Goal: Task Accomplishment & Management: Manage account settings

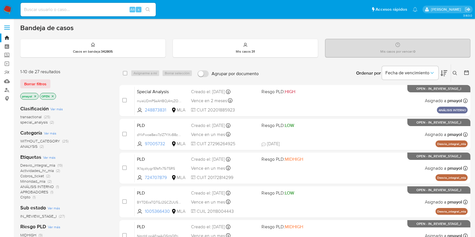
click at [117, 11] on input at bounding box center [88, 9] width 135 height 7
paste input "tiqwUI4X8kzZVuOnW1WEQzC0"
type input "tiqwUI4X8kzZVuOnW1WEQzC0"
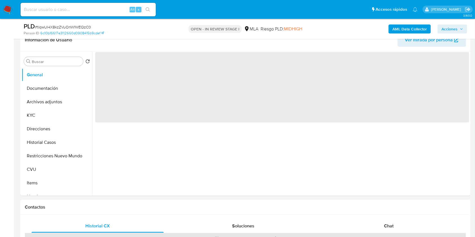
select select "10"
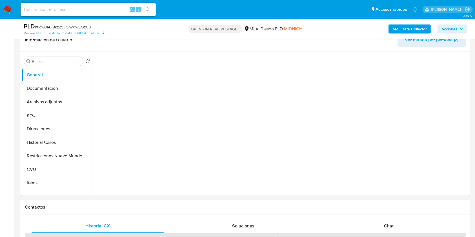
scroll to position [166, 0]
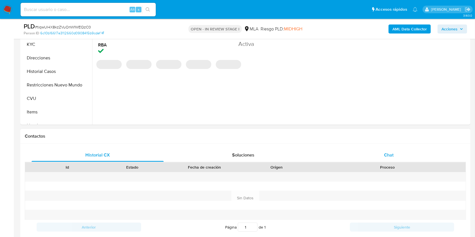
click at [381, 157] on div "Chat" at bounding box center [389, 155] width 132 height 14
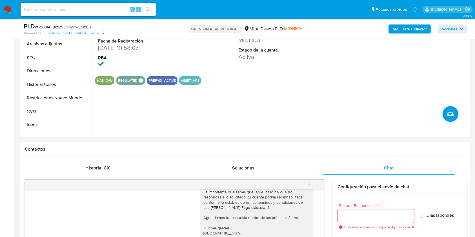
scroll to position [154, 0]
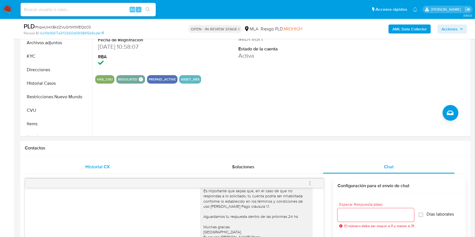
click at [121, 168] on div "Historial CX" at bounding box center [98, 167] width 132 height 14
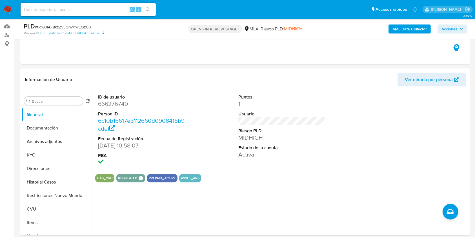
scroll to position [62, 0]
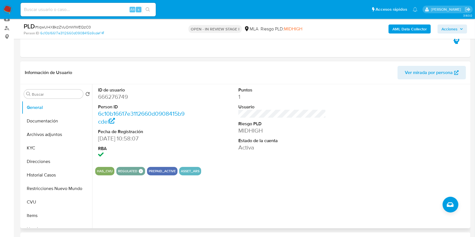
click at [427, 69] on span "Ver mirada por persona" at bounding box center [429, 73] width 48 height 14
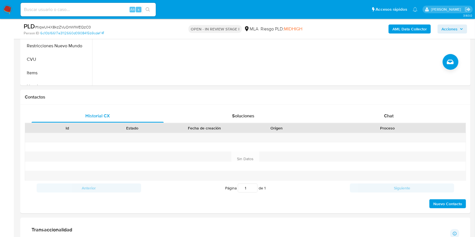
scroll to position [252, 0]
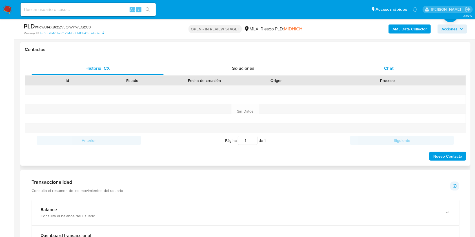
click at [374, 69] on div "Chat" at bounding box center [389, 69] width 132 height 14
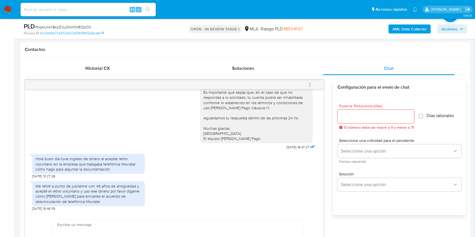
scroll to position [333, 0]
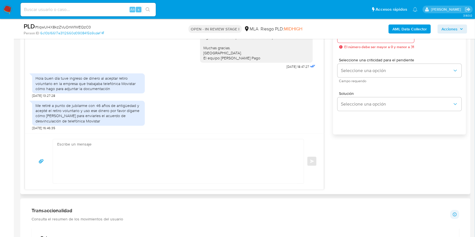
click at [224, 148] on textarea at bounding box center [176, 161] width 239 height 44
type textarea "Hola, Muchas gracias por tu respuesta. Podes adjuntar la documentación a través…"
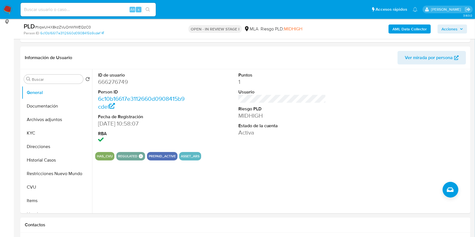
scroll to position [91, 0]
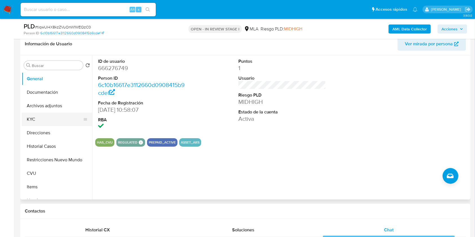
click at [61, 116] on button "KYC" at bounding box center [55, 120] width 66 height 14
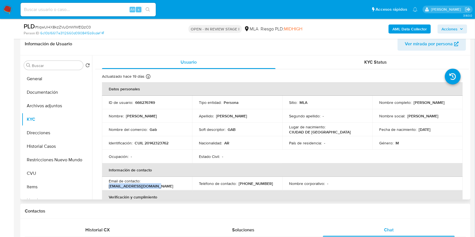
drag, startPoint x: 160, startPoint y: 186, endPoint x: 108, endPoint y: 187, distance: 51.8
click at [109, 187] on div "Email de contacto : gabriel3960@hotmail.com" at bounding box center [147, 184] width 77 height 10
copy p "gabriel3960@hotmail.com"
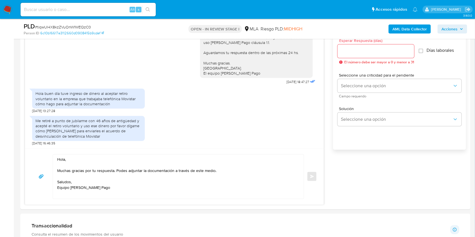
scroll to position [320, 0]
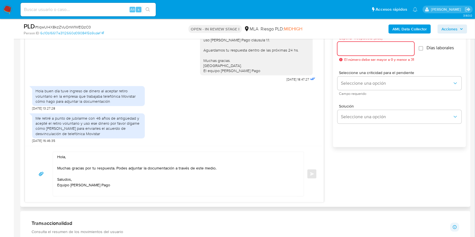
click at [381, 49] on input "Esperar Respuesta (días)" at bounding box center [375, 48] width 77 height 7
type input "1"
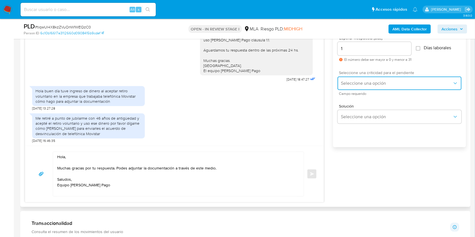
click at [359, 82] on span "Seleccione una opción" at bounding box center [397, 84] width 112 height 6
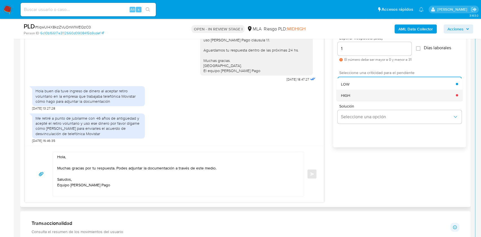
click at [361, 94] on div "HIGH" at bounding box center [398, 95] width 115 height 11
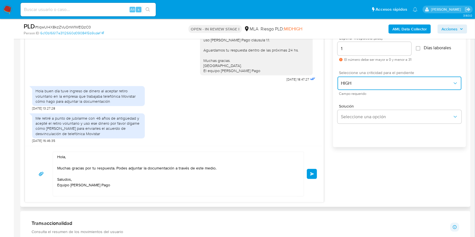
scroll to position [333, 0]
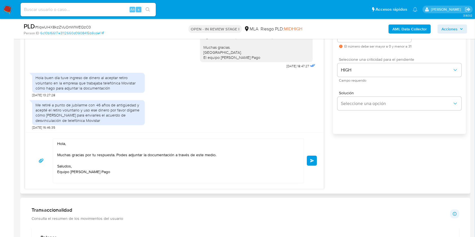
click at [317, 156] on button "Enviar" at bounding box center [312, 161] width 10 height 10
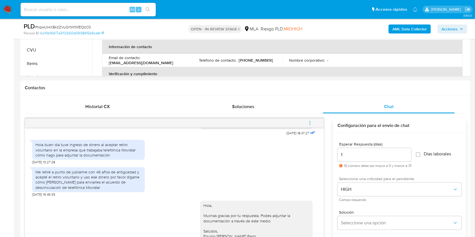
scroll to position [209, 0]
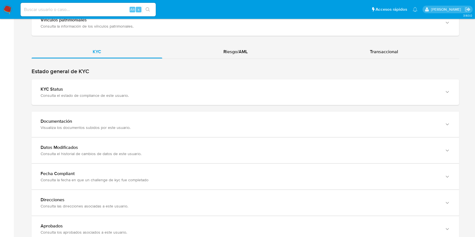
scroll to position [503, 0]
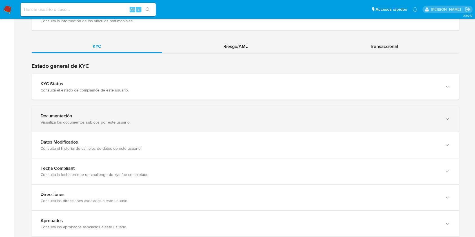
click at [397, 123] on div "Visualiza los documentos subidos por este usuario." at bounding box center [240, 122] width 398 height 5
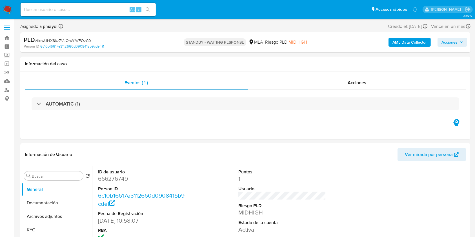
select select "10"
click at [37, 229] on button "KYC" at bounding box center [55, 230] width 66 height 14
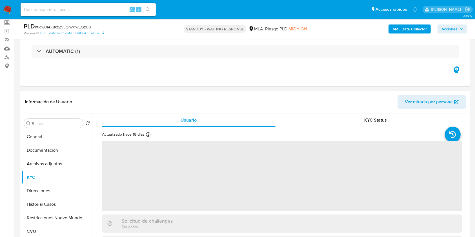
scroll to position [56, 0]
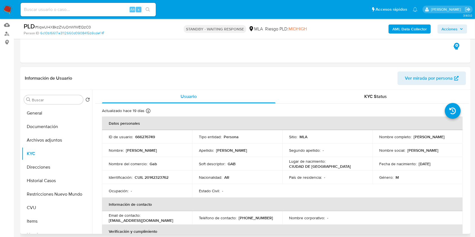
click at [154, 178] on p "CUIL 20142323762" at bounding box center [152, 177] width 34 height 5
copy p "20142323762"
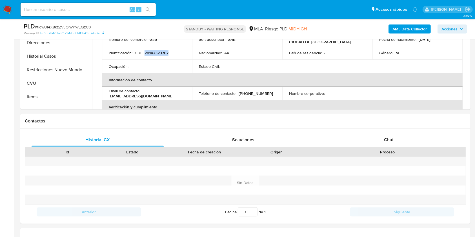
scroll to position [177, 0]
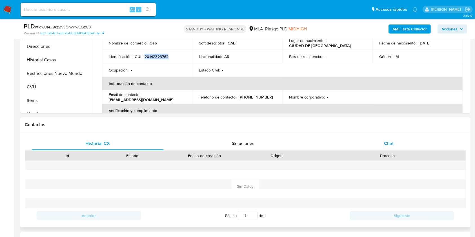
click at [390, 138] on div "Chat" at bounding box center [389, 144] width 132 height 14
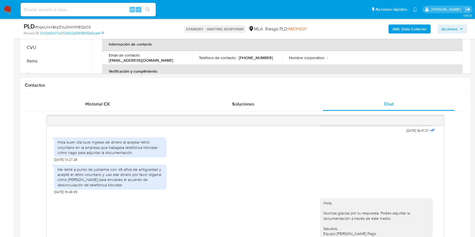
scroll to position [260, 0]
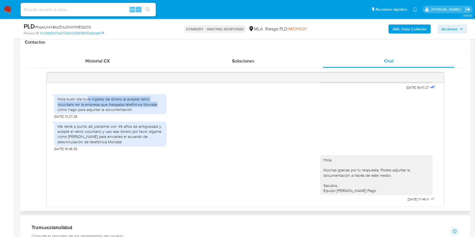
drag, startPoint x: 158, startPoint y: 105, endPoint x: 86, endPoint y: 100, distance: 72.0
click at [86, 100] on div "Hola buen día tuve ingreso de dinero al aceptar retiro voluntario en la empresa…" at bounding box center [110, 104] width 106 height 15
click at [128, 92] on div "Hola buen día tuve ingreso de dinero al aceptar retiro voluntario en la empresa…" at bounding box center [110, 105] width 113 height 27
drag, startPoint x: 164, startPoint y: 104, endPoint x: 81, endPoint y: 96, distance: 83.2
click at [81, 96] on div "Hola buen día tuve ingreso de dinero al aceptar retiro voluntario en la empresa…" at bounding box center [110, 104] width 113 height 20
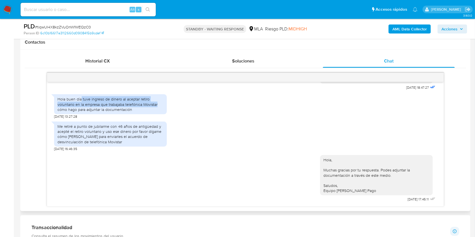
copy div "tuve ingreso de dinero al aceptar retiro voluntario en la empresa que trabajaba…"
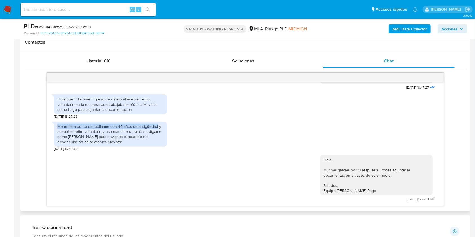
drag, startPoint x: 56, startPoint y: 124, endPoint x: 157, endPoint y: 127, distance: 100.9
click at [157, 127] on div "Me retiré a punto de jubilarme con 46 años de antigüedad y acepté el retiro vol…" at bounding box center [110, 134] width 113 height 25
copy div "Me retiré a punto de jubilarme con 46 años de antigüedad"
click at [87, 11] on input at bounding box center [88, 9] width 135 height 7
paste input "BYTDEcsTQTGJ2GCZUU5SVOsH"
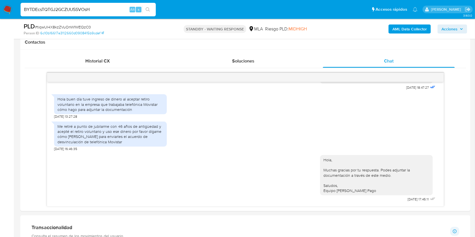
type input "BYTDEcsTQTGJ2GCZUU5SVOsH"
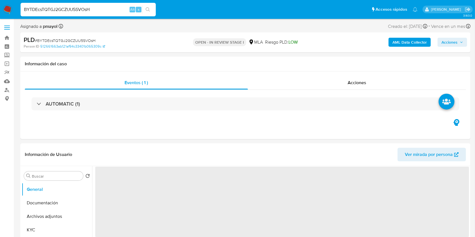
select select "10"
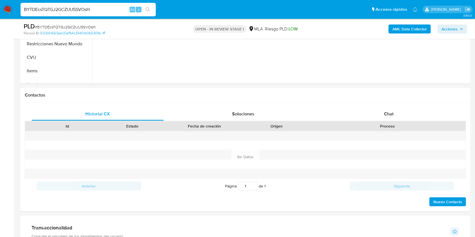
scroll to position [209, 0]
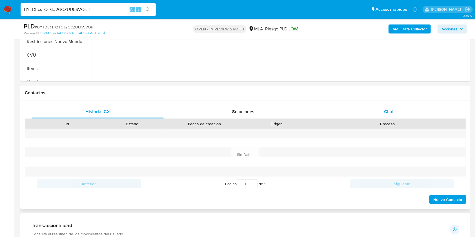
click at [387, 109] on span "Chat" at bounding box center [389, 111] width 10 height 6
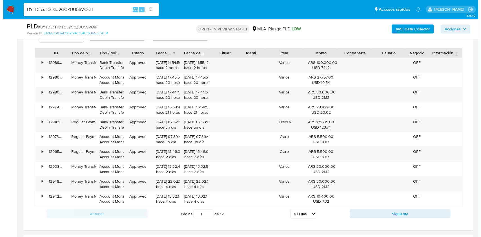
scroll to position [862, 0]
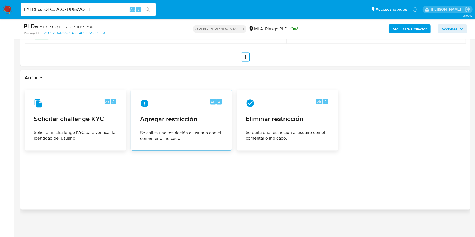
click at [185, 130] on span "Se aplica una restricción al usuario con el comentario indicado." at bounding box center [181, 135] width 83 height 11
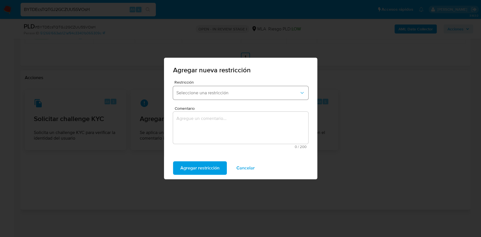
click at [201, 92] on span "Seleccione una restricción" at bounding box center [237, 93] width 123 height 6
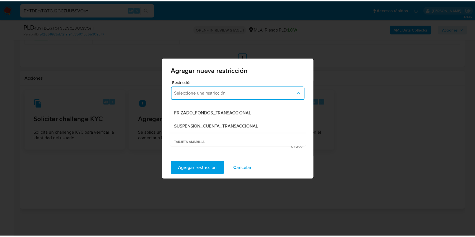
scroll to position [75, 0]
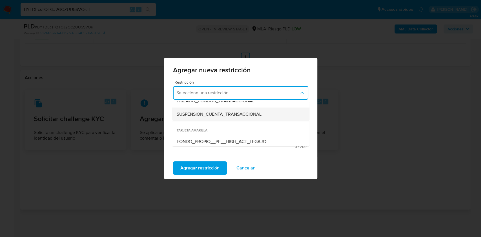
click at [253, 117] on div "SUSPENSION_CUENTA_TRANSACCIONAL" at bounding box center [238, 115] width 125 height 14
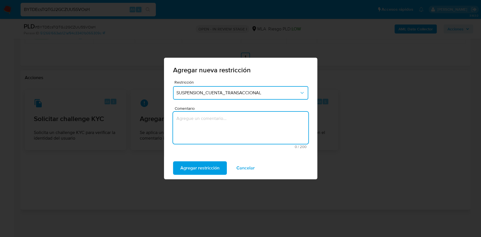
click at [244, 119] on textarea "Comentario" at bounding box center [240, 128] width 135 height 32
type textarea "AML"
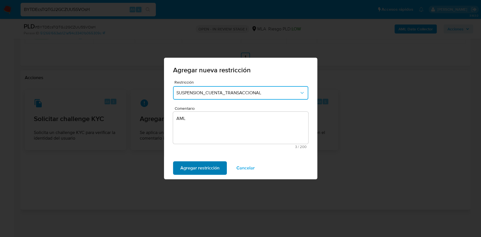
click at [215, 168] on span "Agregar restricción" at bounding box center [199, 168] width 39 height 12
click at [194, 168] on span "Confirmar" at bounding box center [190, 168] width 20 height 12
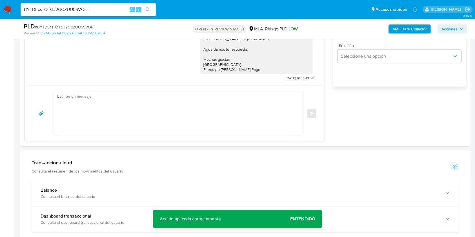
scroll to position [328, 0]
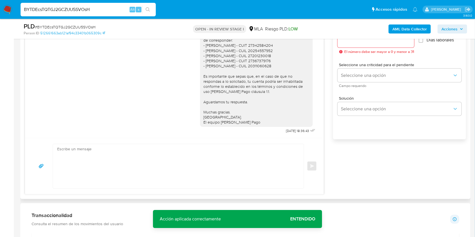
click at [166, 156] on textarea at bounding box center [176, 166] width 239 height 44
paste textarea "Hola, Esperamos que te encuentres muy bien. Te consultamos si tuviste oportunid…"
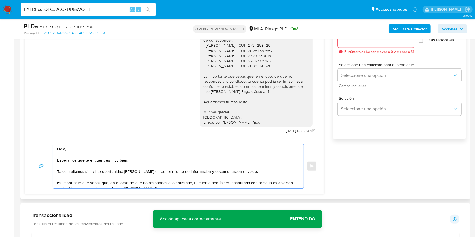
scroll to position [26, 0]
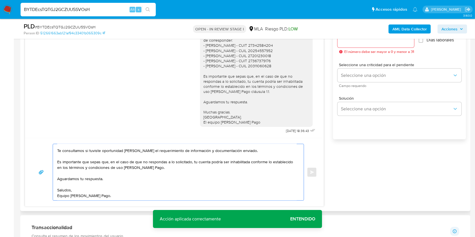
drag, startPoint x: 164, startPoint y: 169, endPoint x: 52, endPoint y: 157, distance: 112.7
click at [52, 157] on div "Hola, Esperamos que te encuentres muy bien. Te consultamos si tuviste oportunid…" at bounding box center [174, 172] width 285 height 57
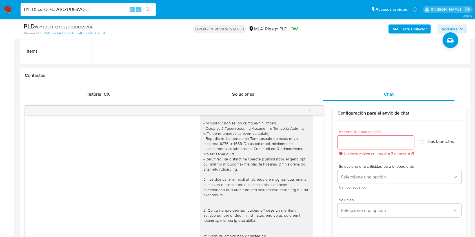
scroll to position [219, 0]
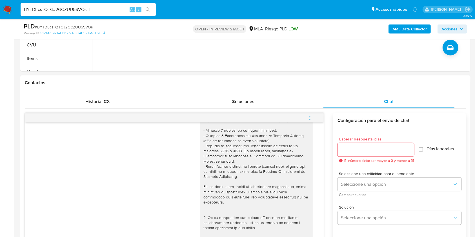
type textarea "Hola, Esperamos que te encuentres muy bien. Te consultamos si tuviste oportunid…"
click at [360, 148] on input "Esperar Respuesta (días)" at bounding box center [375, 149] width 77 height 7
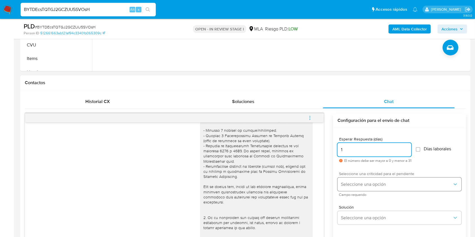
type input "1"
click at [352, 183] on span "Seleccione una opción" at bounding box center [397, 185] width 112 height 6
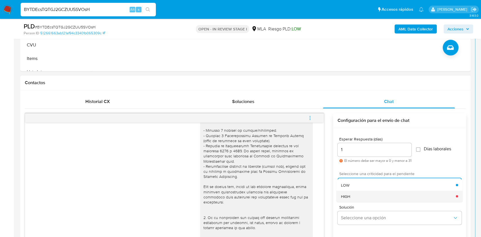
click at [348, 194] on span "HIGH" at bounding box center [345, 196] width 9 height 5
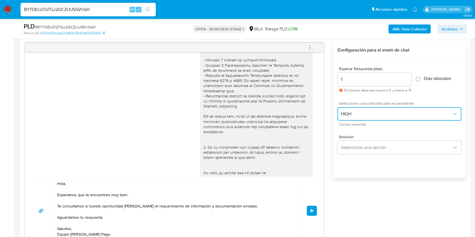
scroll to position [304, 0]
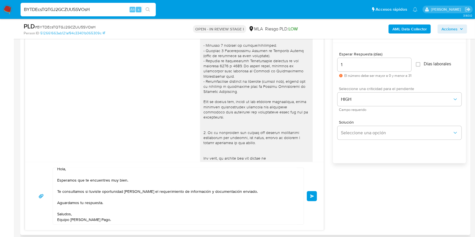
click at [311, 200] on button "Enviar" at bounding box center [312, 196] width 10 height 10
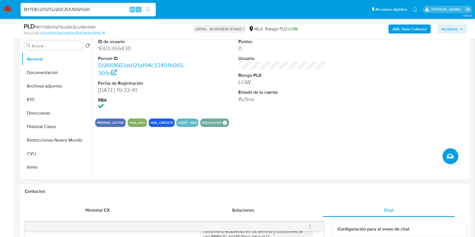
scroll to position [106, 0]
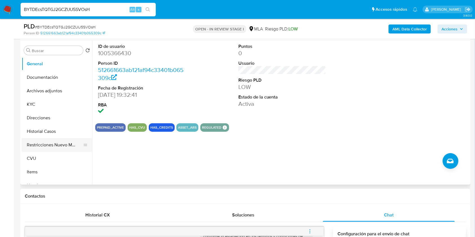
click at [41, 147] on button "Restricciones Nuevo Mundo" at bounding box center [55, 145] width 66 height 14
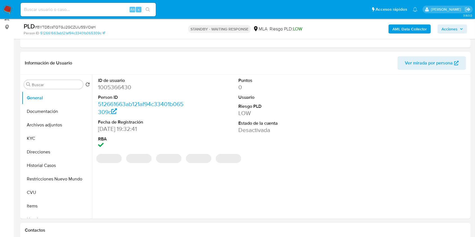
select select "10"
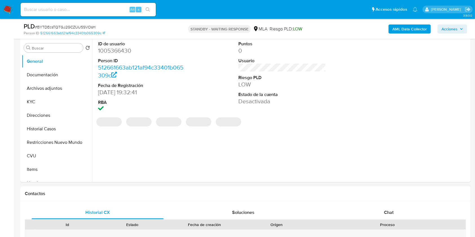
scroll to position [90, 0]
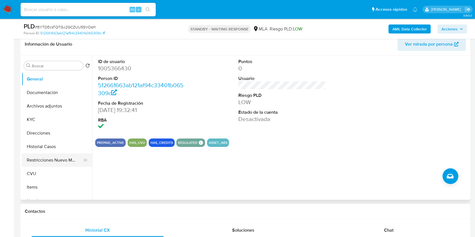
click at [45, 157] on button "Restricciones Nuevo Mundo" at bounding box center [55, 161] width 66 height 14
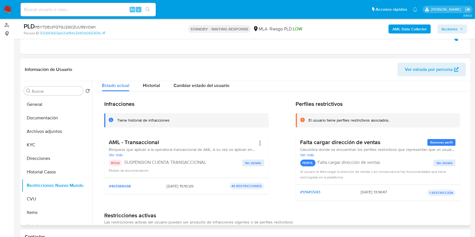
scroll to position [0, 0]
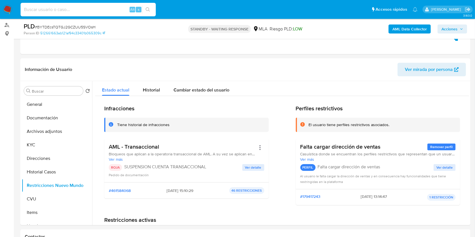
click at [86, 8] on input at bounding box center [88, 9] width 135 height 7
paste input "cgbBZiCp3bx6BWxRZPH2kV3R"
type input "cgbBZiCp3bx6BWxRZPH2kV3R"
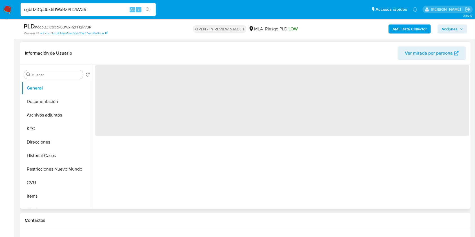
scroll to position [124, 0]
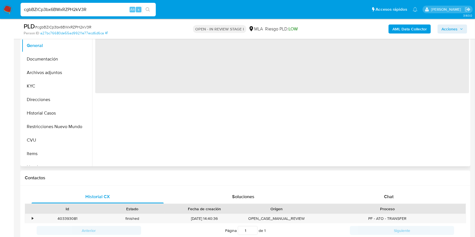
select select "10"
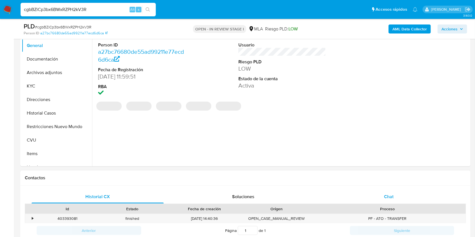
click at [378, 198] on div "Chat" at bounding box center [389, 197] width 132 height 14
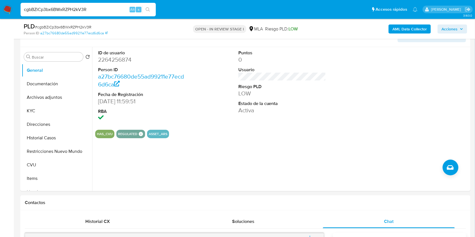
scroll to position [101, 0]
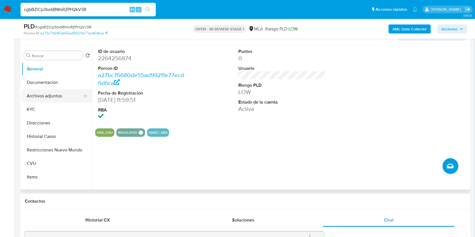
click at [32, 100] on button "Archivos adjuntos" at bounding box center [55, 96] width 66 height 14
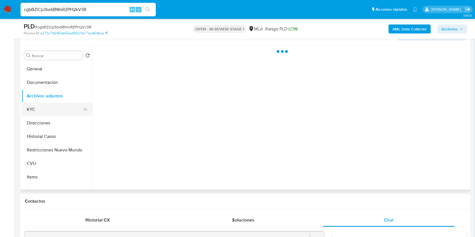
click at [35, 106] on button "KYC" at bounding box center [55, 110] width 66 height 14
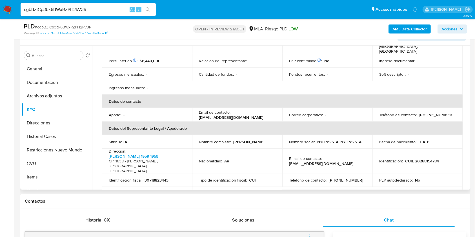
scroll to position [126, 0]
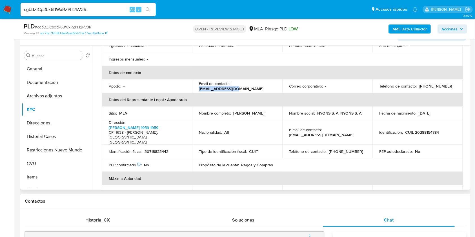
drag, startPoint x: 271, startPoint y: 83, endPoint x: 232, endPoint y: 79, distance: 39.2
click at [232, 81] on div "Email de contacto : nyonssa6@gmail.com" at bounding box center [237, 86] width 77 height 10
copy p "nyonssa6@gmail.com"
click at [83, 12] on input "cgbBZiCp3bx6BWxRZPH2kV3R" at bounding box center [88, 9] width 135 height 7
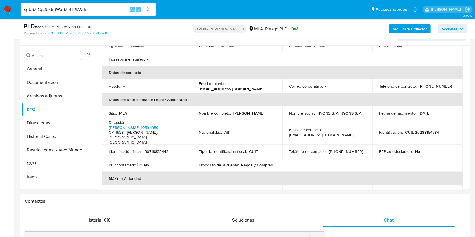
click at [83, 12] on input "cgbBZiCp3bx6BWxRZPH2kV3R" at bounding box center [88, 9] width 135 height 7
paste input "rruisUDmPSsAHBOj4mjZOd8w"
type input "rruisUDmPSsAHBOj4mjZOd8w"
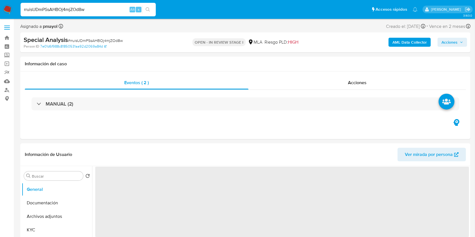
select select "10"
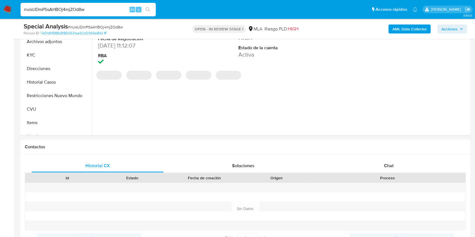
scroll to position [159, 0]
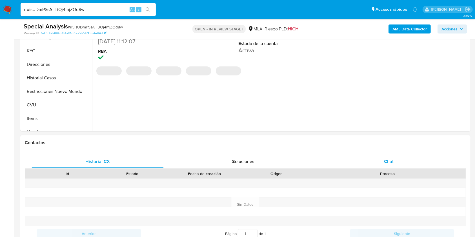
click at [386, 163] on span "Chat" at bounding box center [389, 161] width 10 height 6
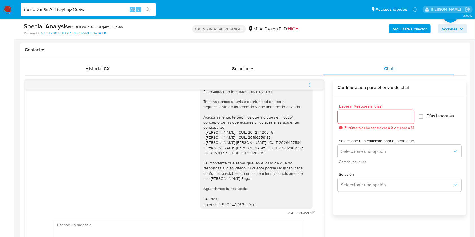
scroll to position [458, 0]
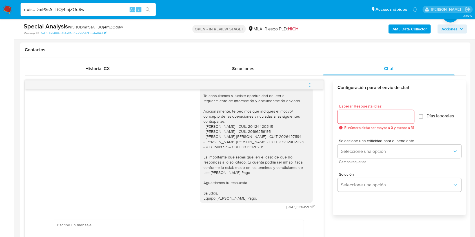
click at [310, 83] on icon "menu-action" at bounding box center [310, 83] width 1 height 1
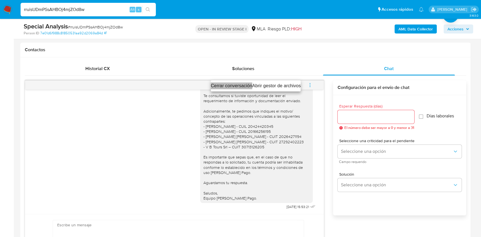
click at [235, 85] on li "Cerrar conversación" at bounding box center [231, 86] width 41 height 7
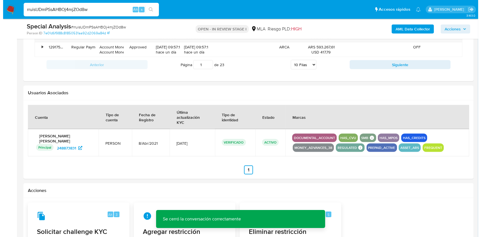
scroll to position [876, 0]
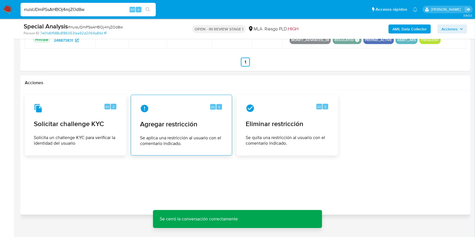
click at [169, 121] on span "Agregar restricción" at bounding box center [181, 124] width 83 height 8
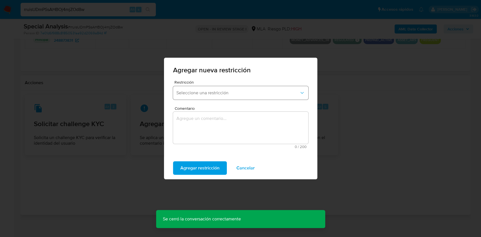
click at [208, 90] on span "Seleccione una restricción" at bounding box center [237, 93] width 123 height 6
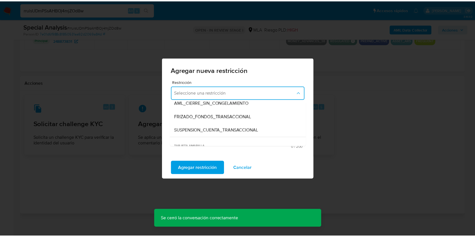
scroll to position [60, 0]
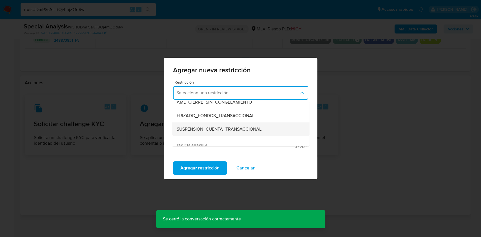
click at [254, 130] on span "SUSPENSION_CUENTA_TRANSACCIONAL" at bounding box center [218, 129] width 85 height 6
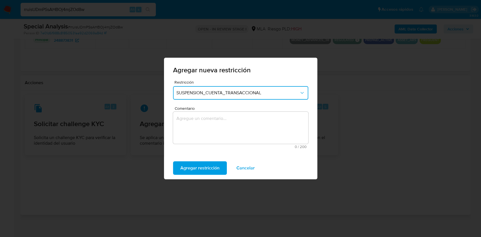
click at [232, 135] on textarea "Comentario" at bounding box center [240, 128] width 135 height 32
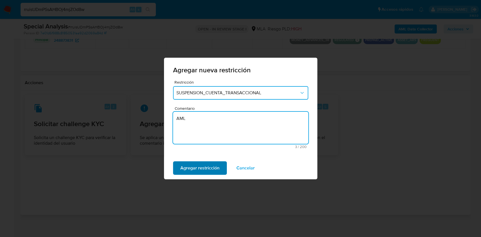
type textarea "AML"
click at [210, 170] on span "Agregar restricción" at bounding box center [199, 168] width 39 height 12
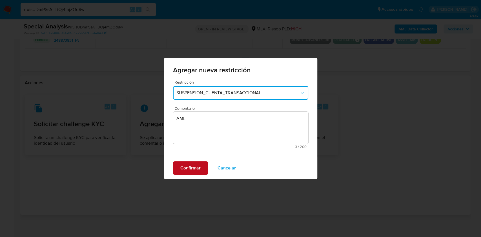
click at [185, 163] on span "Confirmar" at bounding box center [190, 168] width 20 height 12
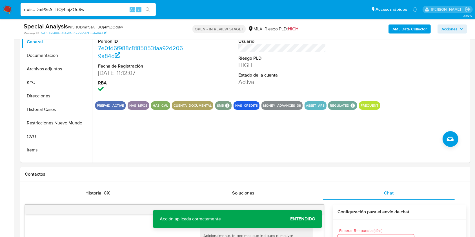
scroll to position [117, 0]
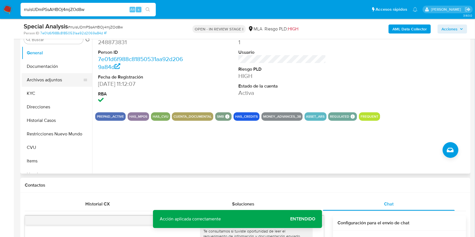
click at [53, 78] on button "Archivos adjuntos" at bounding box center [55, 80] width 66 height 14
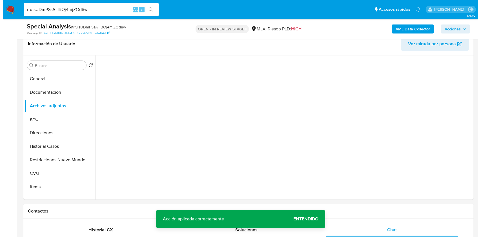
scroll to position [85, 0]
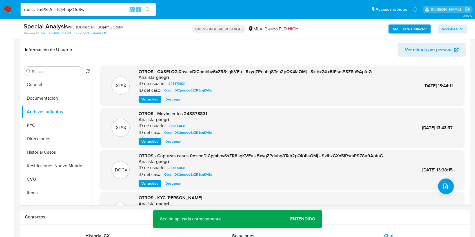
click at [406, 26] on b "AML Data Collector" at bounding box center [409, 29] width 34 height 9
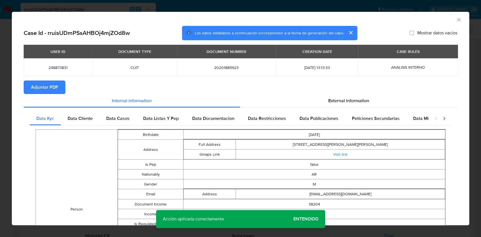
click at [54, 91] on span "Adjuntar PDF" at bounding box center [44, 87] width 27 height 12
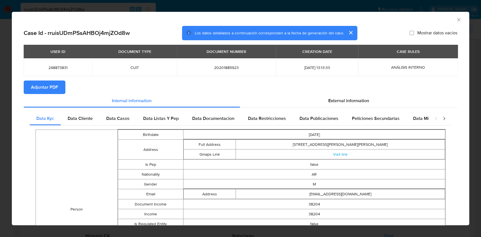
click at [456, 22] on icon "Cerrar ventana" at bounding box center [459, 20] width 6 height 6
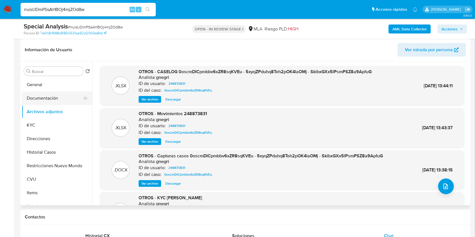
click at [43, 92] on button "Documentación" at bounding box center [55, 99] width 66 height 14
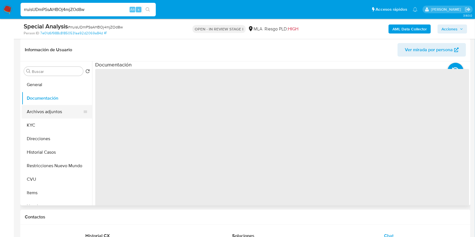
click at [50, 110] on button "Archivos adjuntos" at bounding box center [55, 112] width 66 height 14
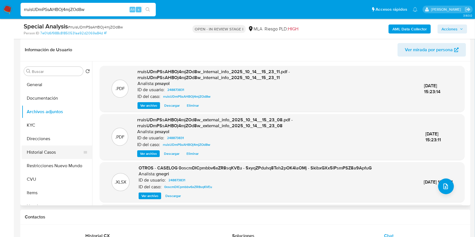
click at [43, 152] on button "Historial Casos" at bounding box center [55, 153] width 66 height 14
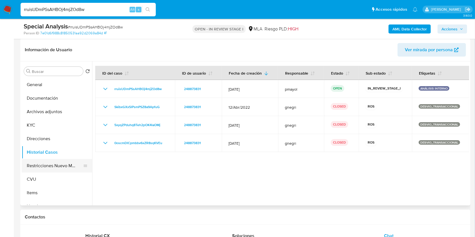
click at [64, 166] on button "Restricciones Nuevo Mundo" at bounding box center [55, 166] width 66 height 14
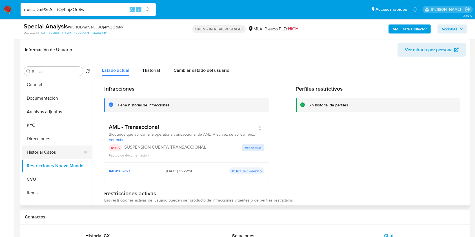
click at [50, 152] on button "Historial Casos" at bounding box center [55, 153] width 66 height 14
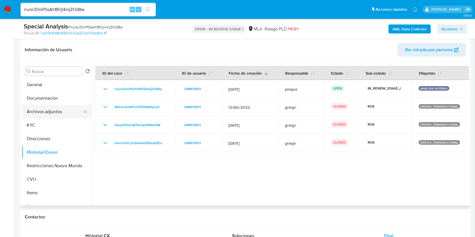
click at [55, 113] on button "Archivos adjuntos" at bounding box center [55, 112] width 66 height 14
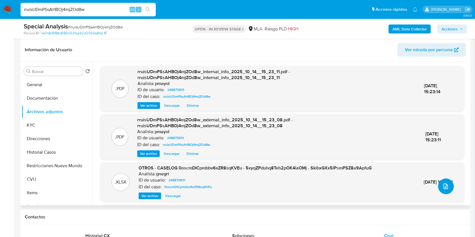
click at [442, 187] on icon "upload-file" at bounding box center [445, 186] width 7 height 7
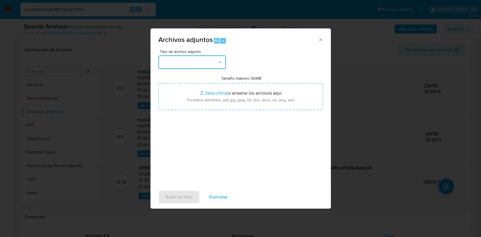
click at [205, 63] on button "button" at bounding box center [192, 62] width 68 height 14
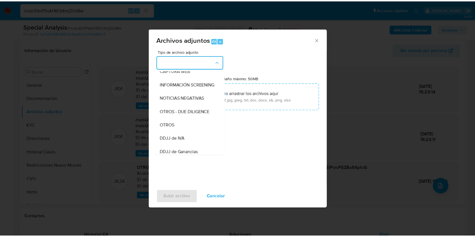
scroll to position [62, 0]
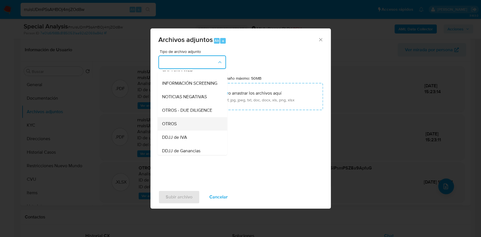
click at [177, 131] on div "OTROS" at bounding box center [190, 124] width 57 height 14
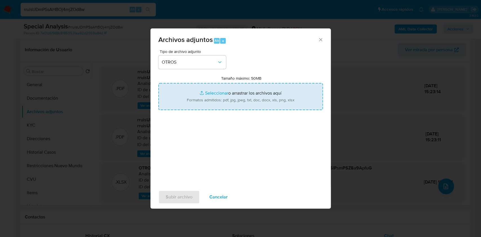
click at [215, 93] on input "Tamaño máximo: 50MB Seleccionar archivos" at bounding box center [240, 96] width 164 height 27
type input "C:\fakepath\Caselog rruisUDmPSsAHBOj4mjZOd8w.docx"
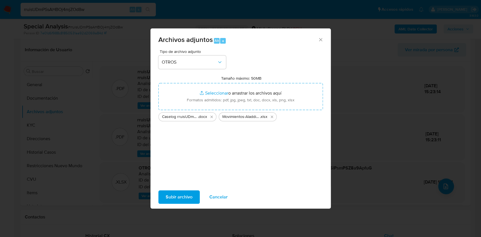
click at [183, 198] on span "Subir archivo" at bounding box center [179, 197] width 27 height 12
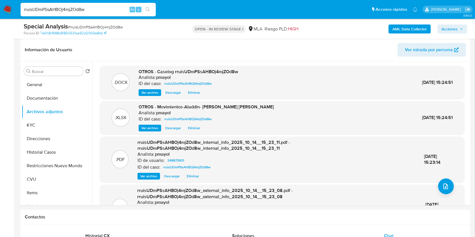
click at [447, 27] on span "Acciones" at bounding box center [449, 29] width 16 height 9
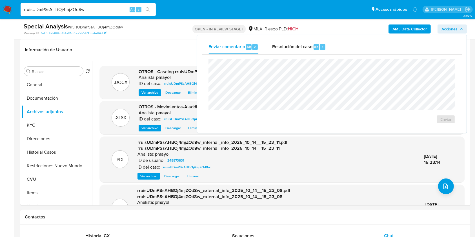
drag, startPoint x: 55, startPoint y: 177, endPoint x: 394, endPoint y: 9, distance: 378.6
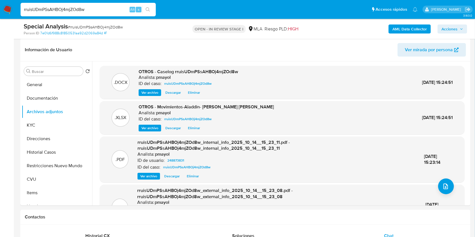
click at [447, 24] on div "AML Data Collector Acciones" at bounding box center [394, 28] width 146 height 13
click at [455, 25] on span "Acciones" at bounding box center [449, 29] width 16 height 9
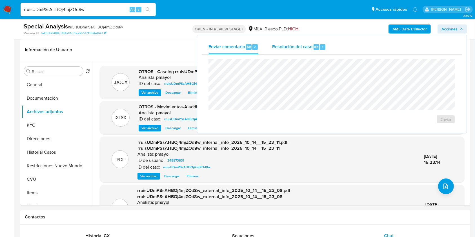
click at [293, 51] on div "Resolución del caso Alt r" at bounding box center [299, 47] width 54 height 15
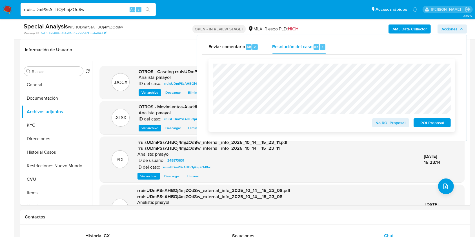
click at [426, 124] on span "ROI Proposal" at bounding box center [431, 123] width 29 height 8
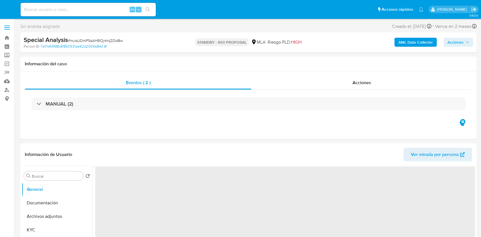
select select "10"
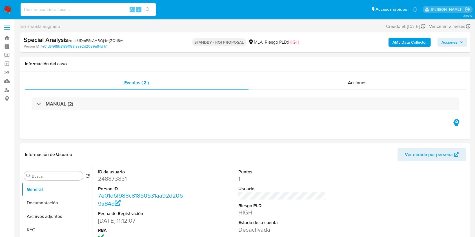
click at [91, 6] on input at bounding box center [88, 9] width 135 height 7
paste input "osQfAkNQzFeEgPKA3cwGronn"
type input "osQfAkNQzFeEgPKA3cwGronn"
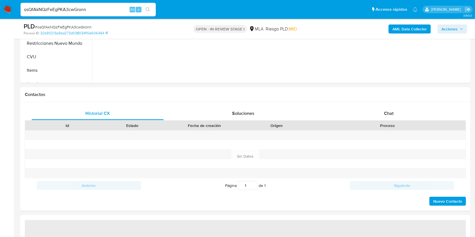
select select "10"
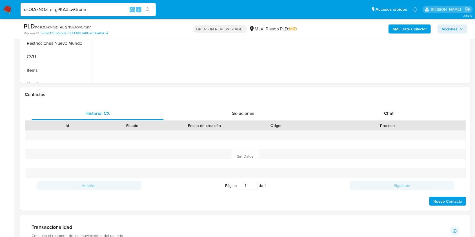
scroll to position [276, 0]
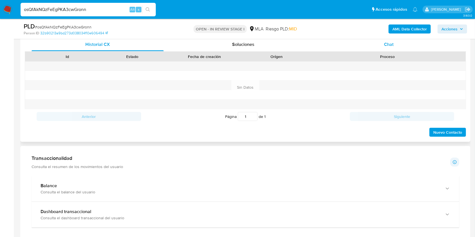
click at [397, 50] on div "Chat" at bounding box center [389, 45] width 132 height 14
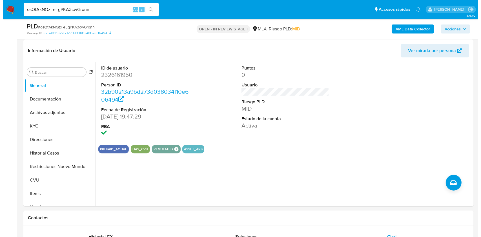
scroll to position [88, 0]
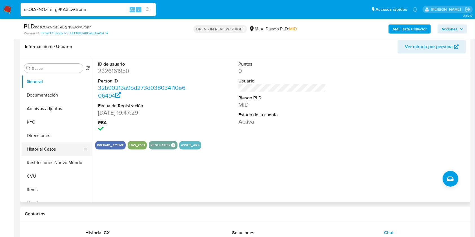
click at [52, 149] on button "Historial Casos" at bounding box center [55, 150] width 66 height 14
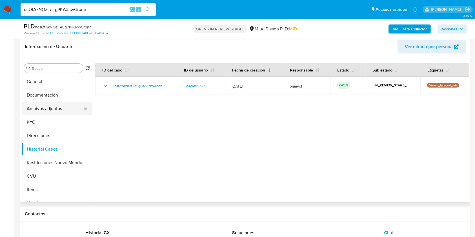
click at [39, 107] on button "Archivos adjuntos" at bounding box center [55, 109] width 66 height 14
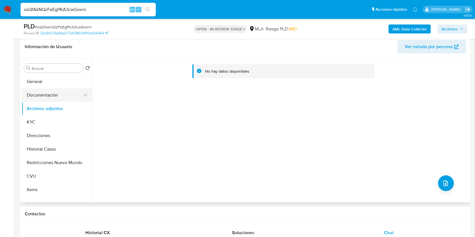
click at [55, 95] on button "Documentación" at bounding box center [55, 95] width 66 height 14
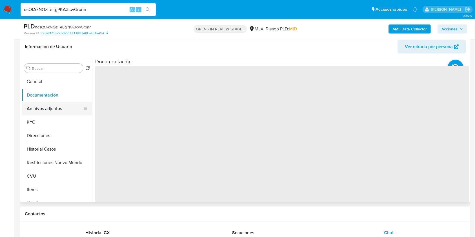
click at [52, 112] on button "Archivos adjuntos" at bounding box center [55, 109] width 66 height 14
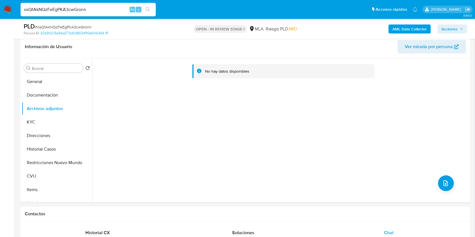
drag, startPoint x: 418, startPoint y: 48, endPoint x: 373, endPoint y: 38, distance: 45.9
click at [413, 26] on b "AML Data Collector" at bounding box center [409, 29] width 34 height 9
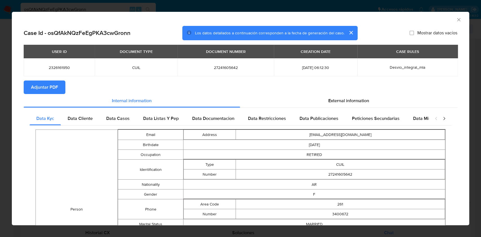
click at [49, 82] on span "Adjuntar PDF" at bounding box center [44, 87] width 27 height 12
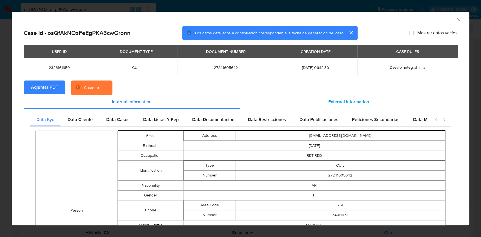
click at [316, 105] on div "External information" at bounding box center [348, 102] width 217 height 14
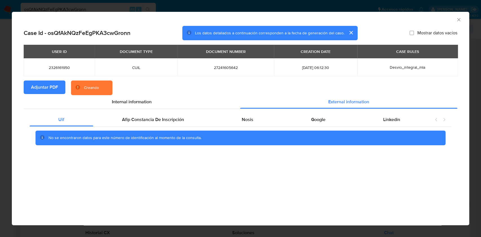
click at [253, 111] on div "Uif Afip Constancia De Inscripción Nosis Google Linkedin No se encontraron dato…" at bounding box center [240, 131] width 433 height 44
click at [253, 114] on div "Nosis" at bounding box center [247, 120] width 69 height 14
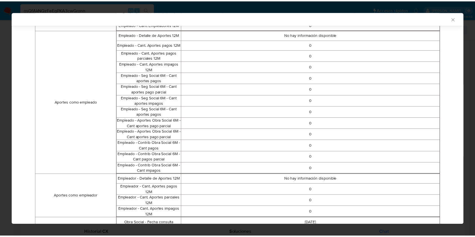
scroll to position [328, 0]
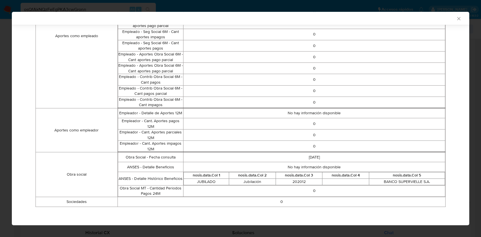
click at [456, 19] on icon "Cerrar ventana" at bounding box center [459, 19] width 6 height 6
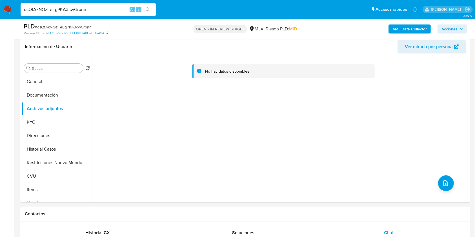
click at [8, 11] on img at bounding box center [8, 10] width 10 height 10
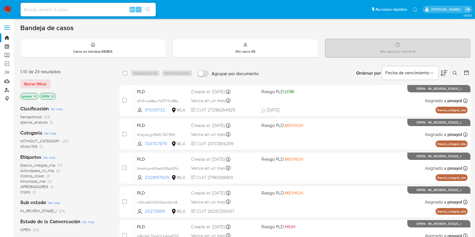
click at [6, 91] on link "Buscador de personas" at bounding box center [33, 90] width 67 height 9
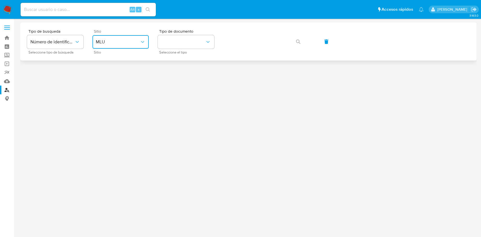
click at [132, 44] on span "MLU" at bounding box center [118, 42] width 44 height 6
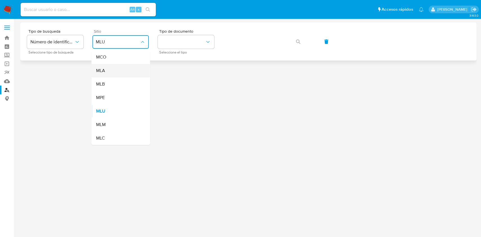
click at [119, 77] on div "MLA" at bounding box center [119, 71] width 46 height 14
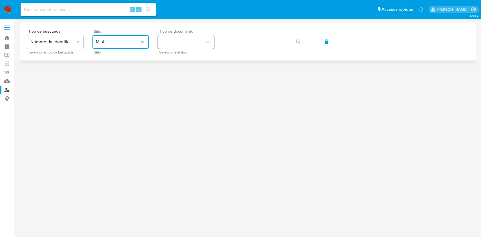
click at [187, 39] on button "identificationType" at bounding box center [186, 42] width 56 height 14
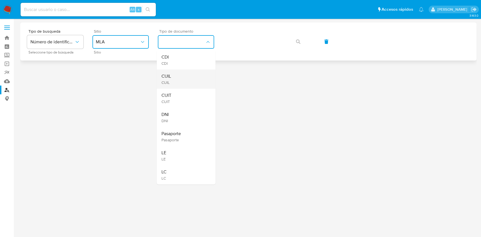
click at [189, 77] on div "CUIL CUIL" at bounding box center [184, 79] width 46 height 19
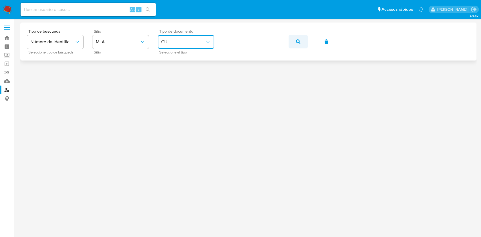
click at [299, 37] on span "button" at bounding box center [298, 41] width 5 height 12
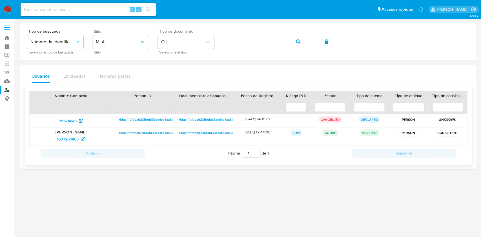
click at [138, 120] on span "68ac4fdfaea9235ed033eb1fd4aa61f3" at bounding box center [147, 119] width 57 height 7
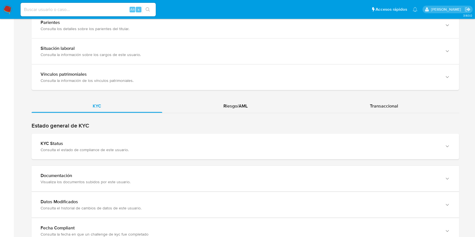
scroll to position [453, 0]
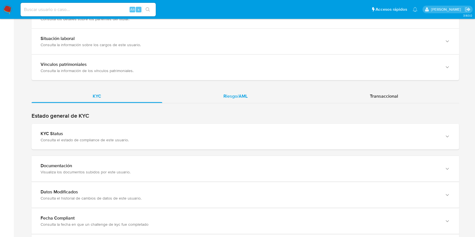
click at [240, 98] on span "Riesgo/AML" at bounding box center [235, 96] width 24 height 6
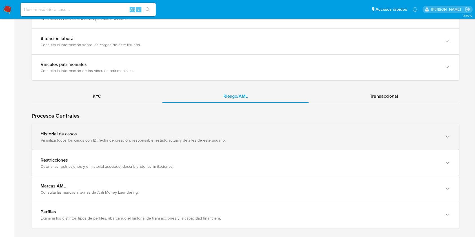
click at [437, 130] on div "Historial de casos Visualiza todos los casos con ID, fecha de creación, respons…" at bounding box center [246, 137] width 428 height 26
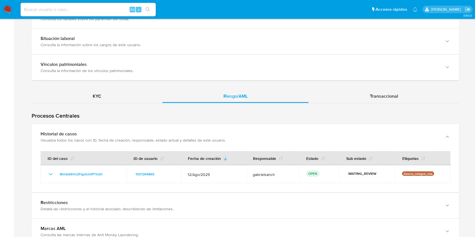
scroll to position [491, 0]
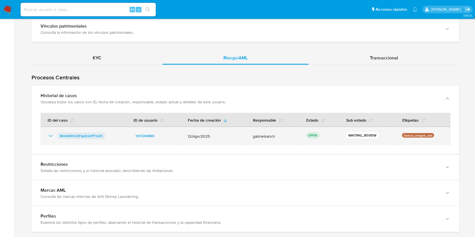
click at [82, 135] on span "IBmSd0Hni2FIgx0JxfPTtoDt" at bounding box center [81, 136] width 43 height 7
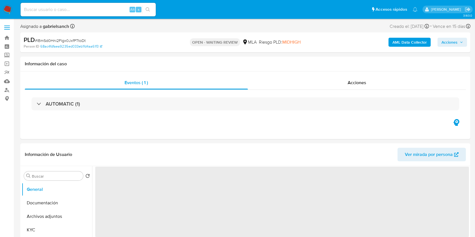
select select "10"
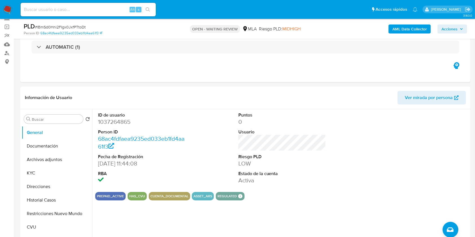
scroll to position [27, 0]
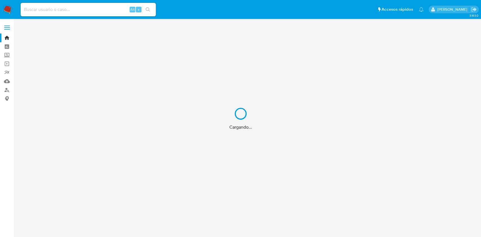
click at [92, 10] on div "Cargando..." at bounding box center [240, 118] width 481 height 237
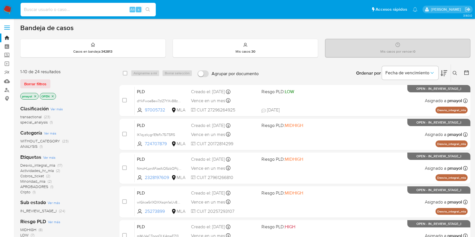
click at [86, 8] on input at bounding box center [88, 9] width 135 height 7
click at [57, 8] on input at bounding box center [88, 9] width 135 height 7
paste input "QP4u7MinbvfZpNj4mNTvWJ02"
type input "QP4u7MinbvfZpNj4mNTvWJ02"
click at [88, 7] on input at bounding box center [88, 9] width 135 height 7
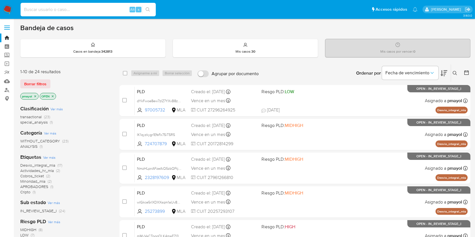
paste input "0nZ3BPJfmHfduHtw8TMl3767"
type input "0nZ3BPJfmHfduHtw8TMl3767"
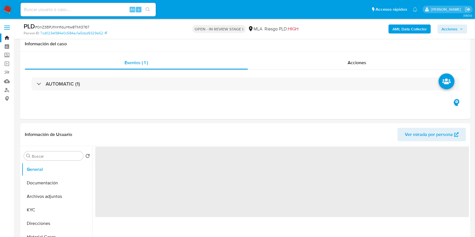
scroll to position [207, 0]
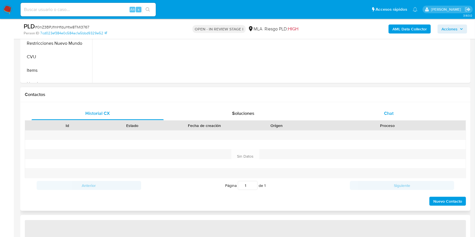
select select "10"
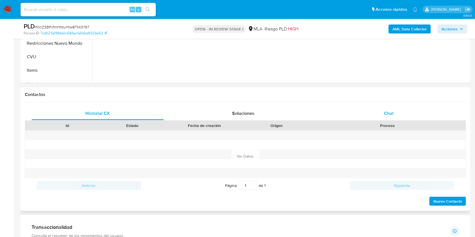
click at [389, 111] on span "Chat" at bounding box center [389, 113] width 10 height 6
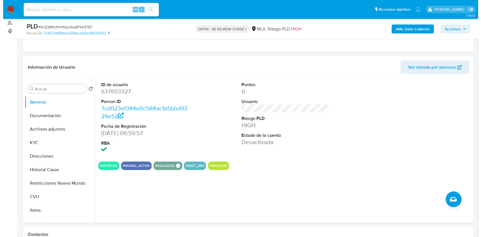
scroll to position [70, 0]
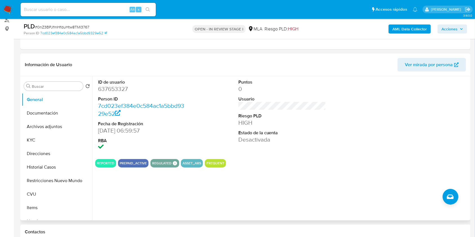
click at [115, 89] on dd "637653327" at bounding box center [142, 89] width 88 height 8
copy dd "637653327"
click at [47, 167] on button "Historial Casos" at bounding box center [55, 168] width 66 height 14
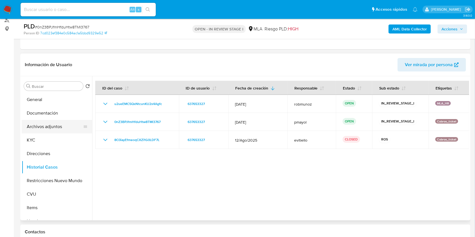
click at [53, 130] on button "Archivos adjuntos" at bounding box center [55, 127] width 66 height 14
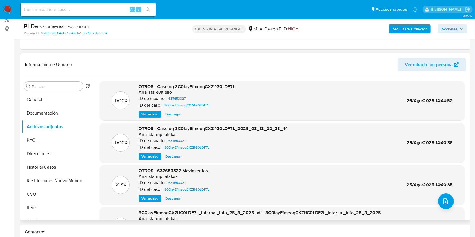
click at [151, 116] on span "Ver archivo" at bounding box center [149, 115] width 17 height 6
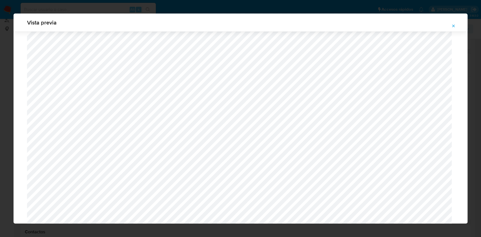
scroll to position [495, 0]
click at [453, 24] on icon "Attachment preview" at bounding box center [453, 26] width 5 height 5
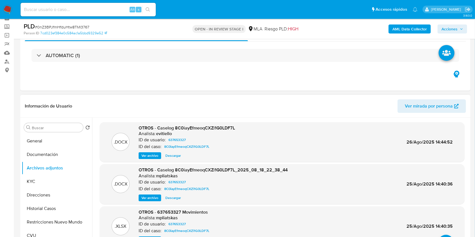
scroll to position [23, 0]
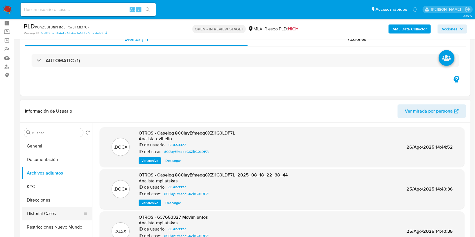
click at [41, 213] on button "Historial Casos" at bounding box center [55, 214] width 66 height 14
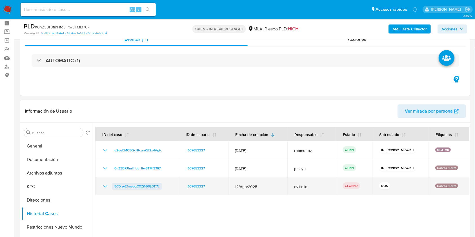
click at [138, 187] on span "8C0iayEfmeoqCXZi1G0LDF7L" at bounding box center [136, 186] width 45 height 7
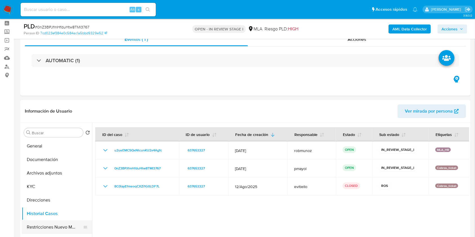
click at [52, 226] on button "Restricciones Nuevo Mundo" at bounding box center [55, 228] width 66 height 14
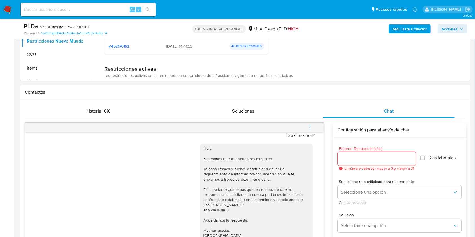
scroll to position [213, 0]
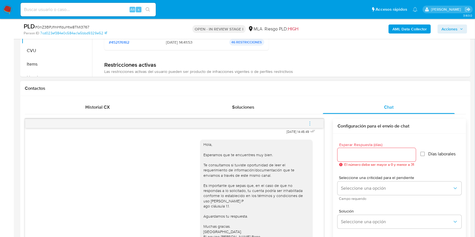
click at [310, 121] on icon "menu-action" at bounding box center [309, 123] width 5 height 5
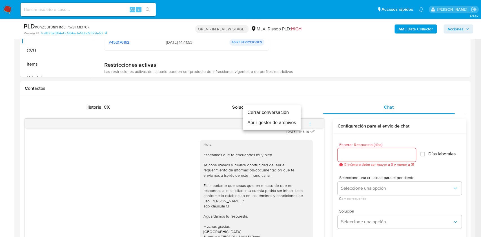
click at [275, 112] on li "Cerrar conversación" at bounding box center [272, 113] width 58 height 10
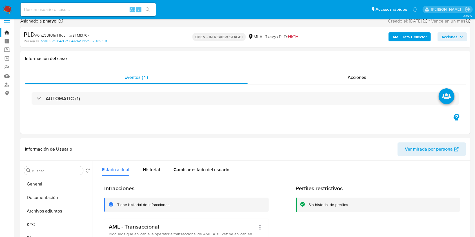
scroll to position [8, 0]
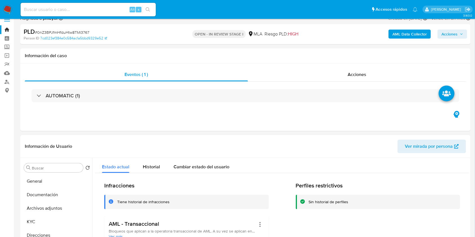
click at [404, 32] on b "AML Data Collector" at bounding box center [409, 34] width 34 height 9
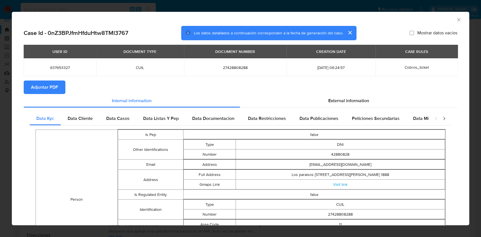
click at [456, 19] on icon "Cerrar ventana" at bounding box center [459, 20] width 6 height 6
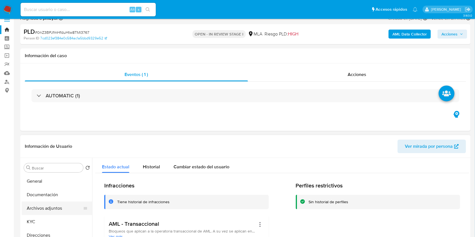
click at [48, 213] on button "Archivos adjuntos" at bounding box center [55, 209] width 66 height 14
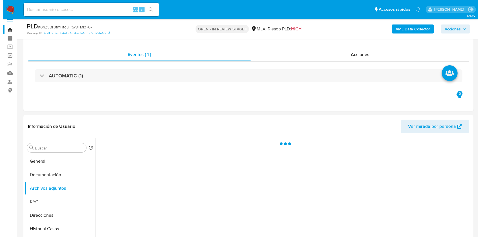
scroll to position [39, 0]
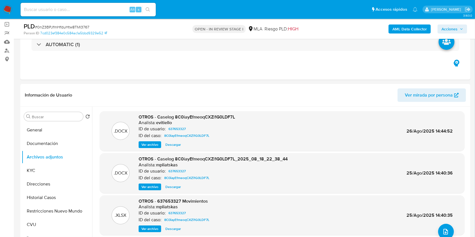
click at [418, 29] on b "AML Data Collector" at bounding box center [409, 29] width 34 height 9
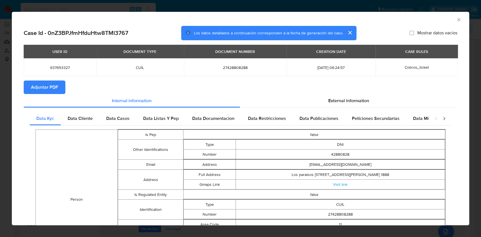
click at [52, 89] on span "Adjuntar PDF" at bounding box center [44, 87] width 27 height 12
click at [456, 18] on icon "Cerrar ventana" at bounding box center [459, 20] width 6 height 6
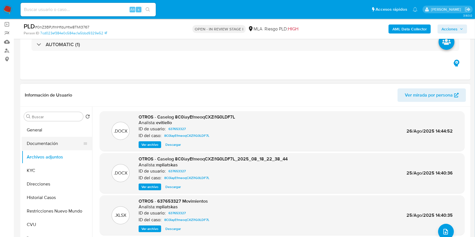
click at [52, 145] on button "Documentación" at bounding box center [55, 144] width 66 height 14
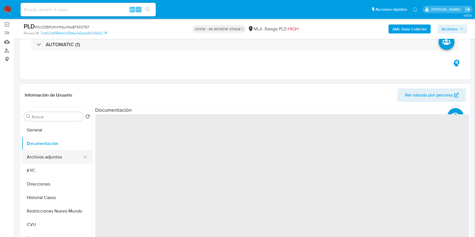
click at [56, 162] on button "Archivos adjuntos" at bounding box center [55, 157] width 66 height 14
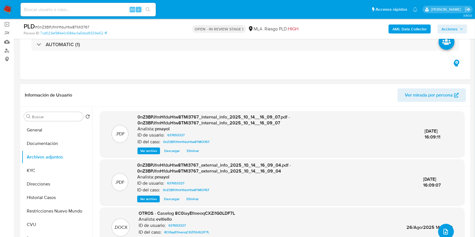
click at [450, 228] on button "upload-file" at bounding box center [446, 232] width 16 height 16
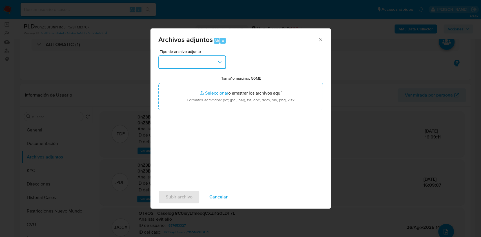
click at [219, 62] on icon "button" at bounding box center [220, 62] width 6 height 6
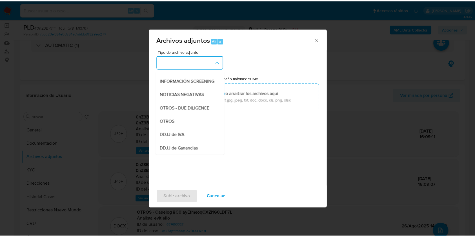
scroll to position [65, 0]
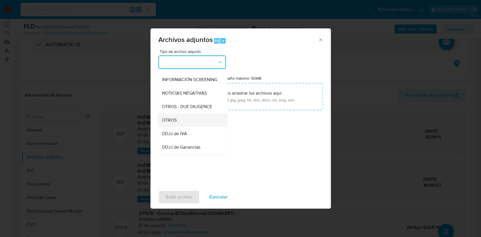
click at [179, 121] on div "OTROS" at bounding box center [190, 121] width 57 height 14
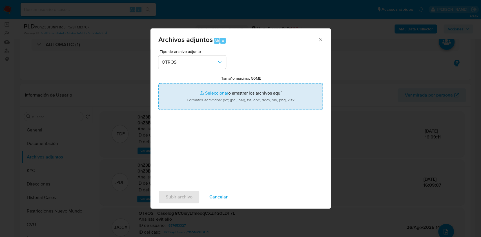
click at [195, 101] on input "Tamaño máximo: 50MB Seleccionar archivos" at bounding box center [240, 96] width 164 height 27
type input "C:\fakepath\Caselog 0nZ3BPJfmHfduHtw8TMl3767 RC.docx"
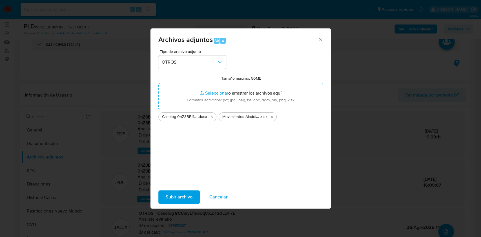
click at [185, 199] on span "Subir archivo" at bounding box center [179, 197] width 27 height 12
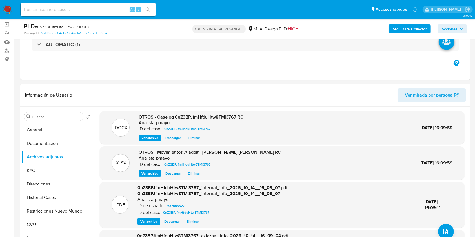
click at [453, 24] on div "AML Data Collector Acciones" at bounding box center [394, 28] width 146 height 13
click at [461, 25] on span "Acciones" at bounding box center [452, 29] width 22 height 8
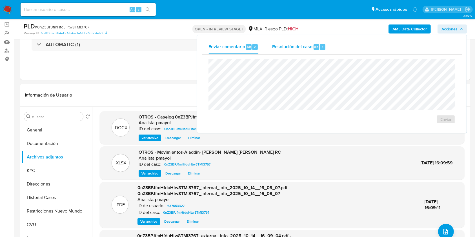
click at [298, 50] on span "Resolución del caso" at bounding box center [292, 46] width 40 height 6
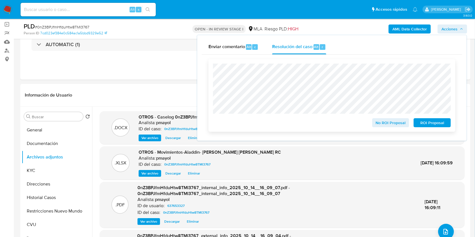
click at [422, 124] on span "ROI Proposal" at bounding box center [431, 123] width 29 height 8
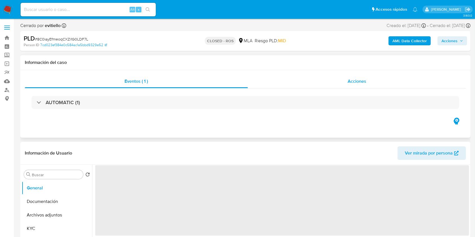
click at [332, 78] on div "Acciones" at bounding box center [357, 82] width 218 height 14
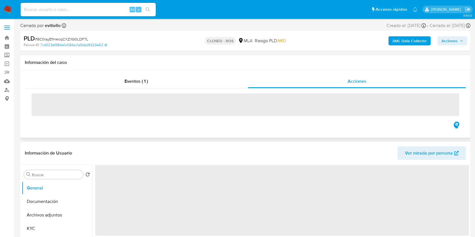
select select "10"
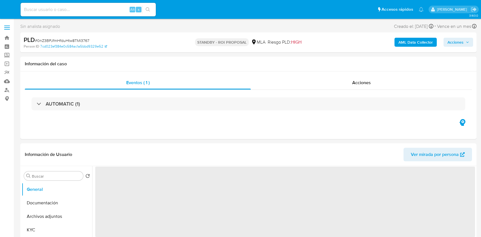
select select "10"
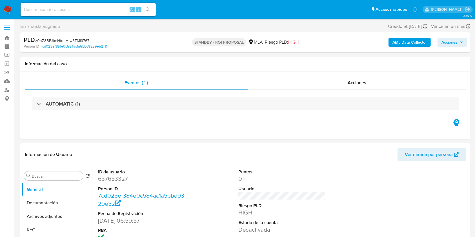
click at [9, 9] on img at bounding box center [8, 10] width 10 height 10
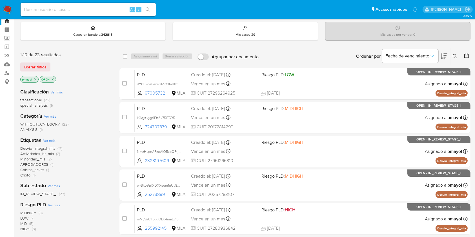
scroll to position [17, 0]
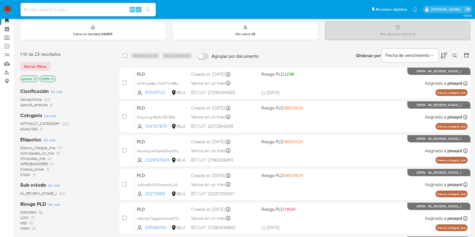
click at [34, 78] on icon "close-filter" at bounding box center [35, 78] width 3 height 3
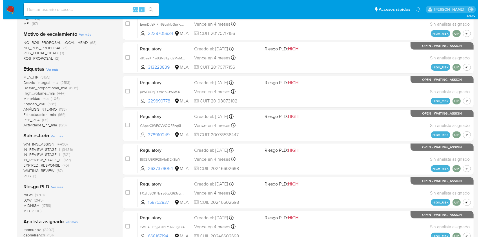
scroll to position [146, 0]
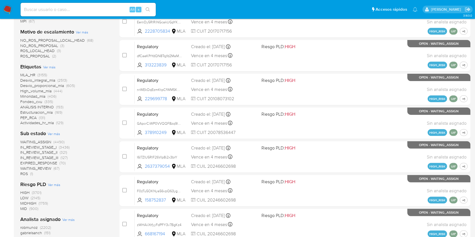
click at [69, 220] on span "Ver más" at bounding box center [68, 219] width 12 height 5
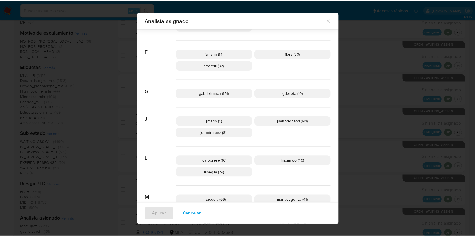
scroll to position [155, 0]
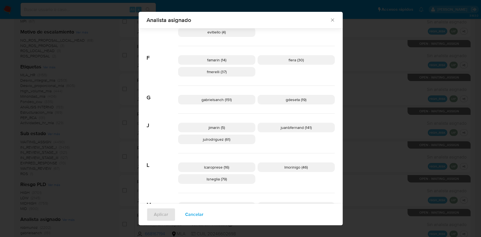
click at [330, 18] on icon "Cerrar" at bounding box center [333, 20] width 6 height 6
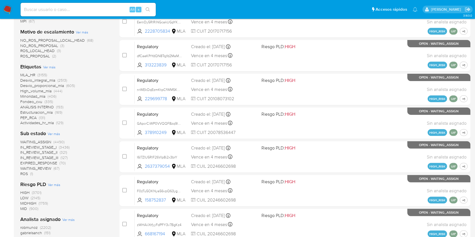
click at [72, 12] on input at bounding box center [88, 9] width 135 height 7
paste input "Q0WBnPYBUfBIMVO7j4jU8pno"
type input "Q0WBnPYBUfBIMVO7j4jU8pno"
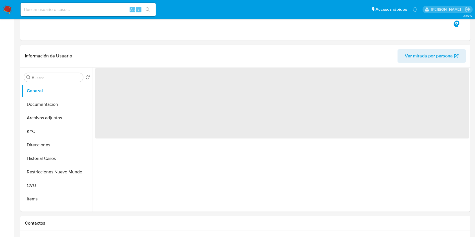
select select "10"
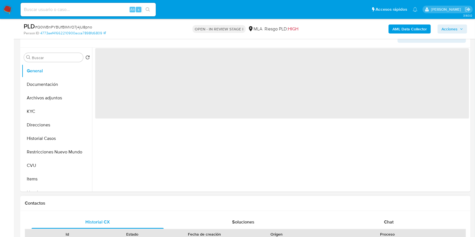
scroll to position [165, 0]
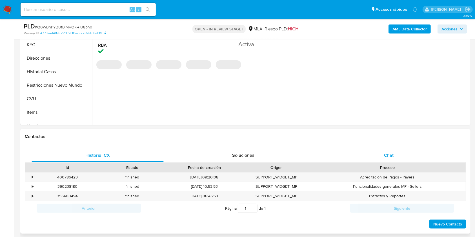
click at [384, 158] on span "Chat" at bounding box center [389, 155] width 10 height 6
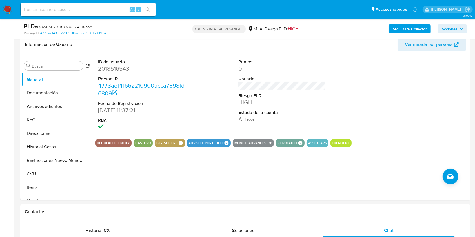
scroll to position [75, 0]
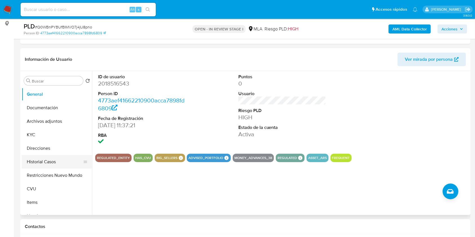
click at [68, 162] on button "Historial Casos" at bounding box center [55, 162] width 66 height 14
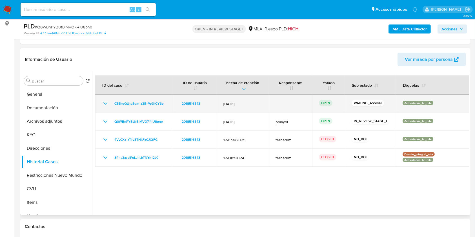
drag, startPoint x: 167, startPoint y: 104, endPoint x: 111, endPoint y: 104, distance: 56.3
click at [111, 104] on td "0Z5heQUtoEgm1z3BnW9KCY6e" at bounding box center [133, 104] width 77 height 18
click at [132, 104] on span "0Z5heQUtoEgm1z3BnW9KCY6e" at bounding box center [138, 103] width 49 height 7
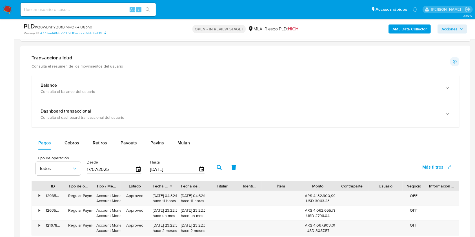
scroll to position [562, 0]
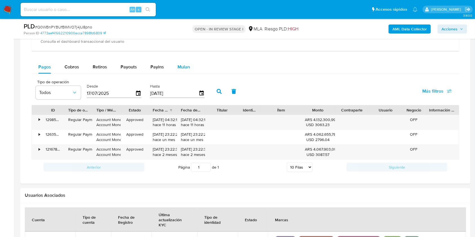
click at [180, 61] on div "Mulan" at bounding box center [183, 67] width 12 height 14
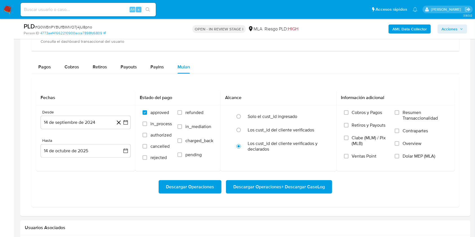
scroll to position [568, 0]
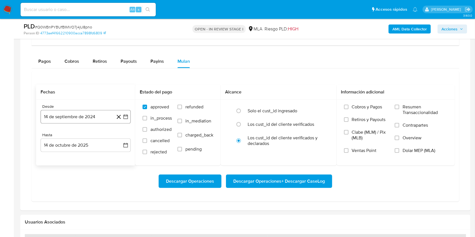
click at [110, 114] on button "14 de septiembre de 2024" at bounding box center [86, 117] width 90 height 14
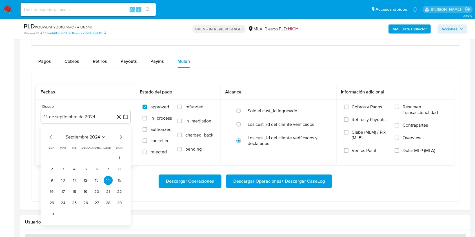
click at [51, 136] on icon "Mes anterior" at bounding box center [50, 137] width 7 height 7
click at [110, 203] on button "31" at bounding box center [108, 203] width 9 height 9
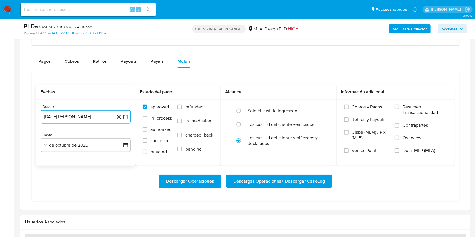
click at [83, 110] on button "31 de agosto de 2024" at bounding box center [86, 117] width 90 height 14
click at [98, 134] on button "agosto 2024" at bounding box center [85, 137] width 31 height 6
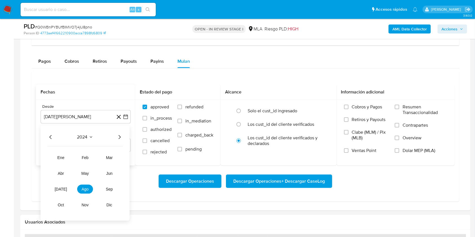
click at [119, 136] on icon "Año siguiente" at bounding box center [119, 137] width 7 height 7
click at [110, 187] on span "sep" at bounding box center [109, 189] width 7 height 5
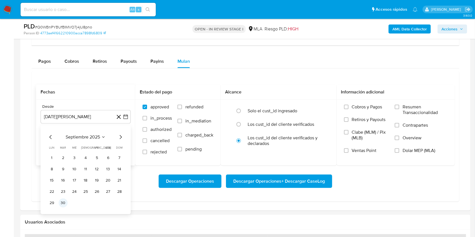
click at [63, 204] on button "30" at bounding box center [63, 203] width 9 height 9
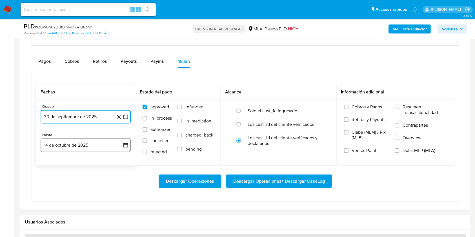
click at [70, 149] on button "14 de octubre de 2025" at bounding box center [86, 146] width 90 height 14
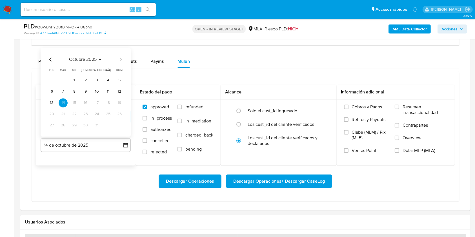
click at [50, 57] on icon "Mes anterior" at bounding box center [50, 59] width 7 height 7
click at [64, 125] on button "30" at bounding box center [63, 125] width 9 height 9
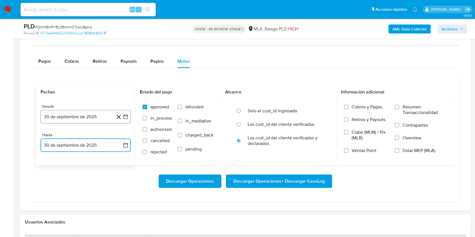
click at [57, 115] on button "30 de septiembre de 2025" at bounding box center [86, 117] width 90 height 14
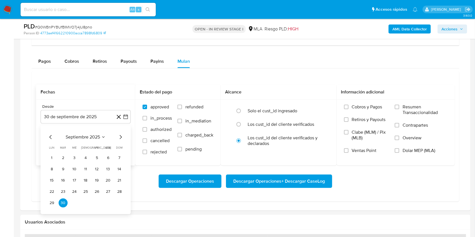
click at [49, 133] on div "septiembre 2025 septiembre 2025 lun lunes mar martes mié miércoles jue jueves v…" at bounding box center [86, 169] width 90 height 89
click at [49, 136] on icon "Mes anterior" at bounding box center [50, 137] width 7 height 7
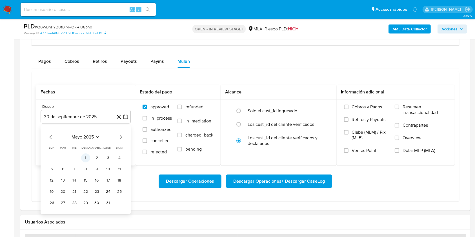
click at [86, 158] on button "1" at bounding box center [85, 158] width 9 height 9
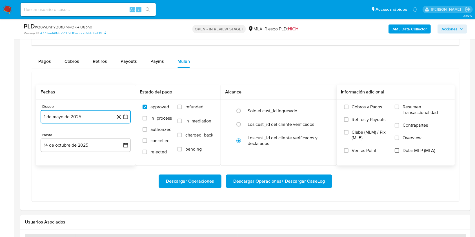
click at [398, 148] on input "Dolar MEP (MLA)" at bounding box center [397, 150] width 5 height 5
click at [244, 180] on span "Descargar Operaciones + Descargar CaseLog" at bounding box center [279, 181] width 92 height 12
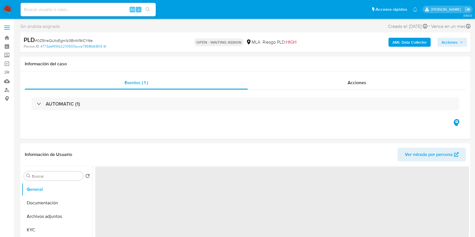
click at [68, 38] on span "# 0Z5heQUtoEgm1z3BnW9KCY6e" at bounding box center [64, 41] width 58 height 6
copy span "0Z5heQUtoEgm1z3BnW9KCY6e"
select select "10"
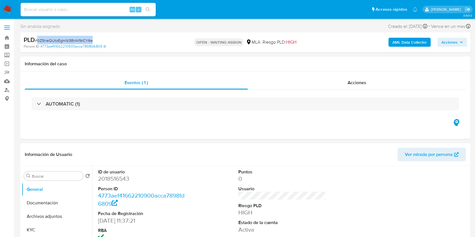
click at [6, 10] on img at bounding box center [8, 10] width 10 height 10
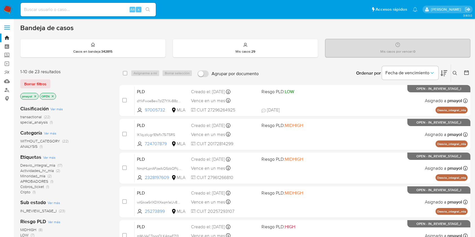
click at [453, 74] on icon at bounding box center [455, 73] width 5 height 5
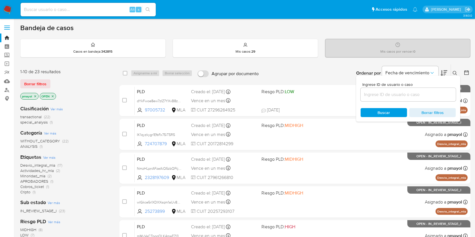
click at [395, 91] on input at bounding box center [408, 94] width 95 height 7
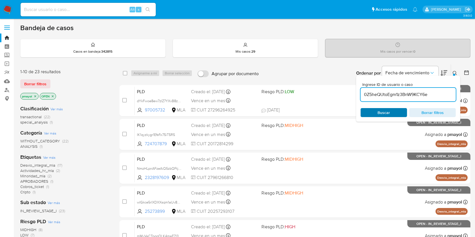
type input "0Z5heQUtoEgm1z3BnW9KCY6e"
click at [377, 110] on div "Buscar Borrar filtros" at bounding box center [408, 112] width 95 height 9
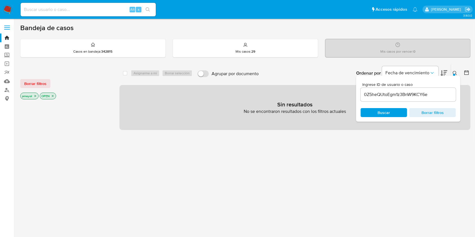
click at [35, 96] on icon "close-filter" at bounding box center [35, 96] width 2 height 2
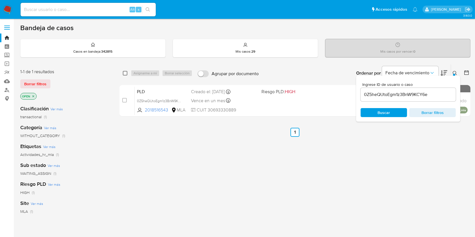
click at [124, 74] on input "checkbox" at bounding box center [125, 73] width 5 height 5
checkbox input "true"
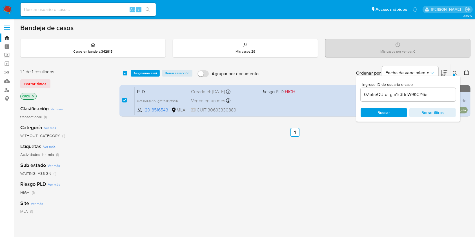
click at [149, 68] on div "select-all-cases-checkbox Asignarme a mí Borrar selección Agrupar por documento…" at bounding box center [294, 72] width 351 height 17
click at [150, 70] on span "Asignarme a mí" at bounding box center [145, 73] width 23 height 6
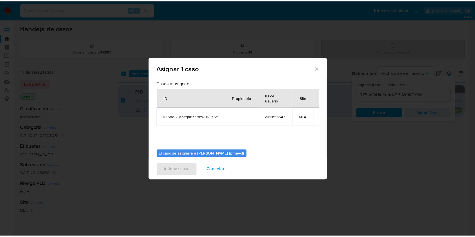
scroll to position [21, 0]
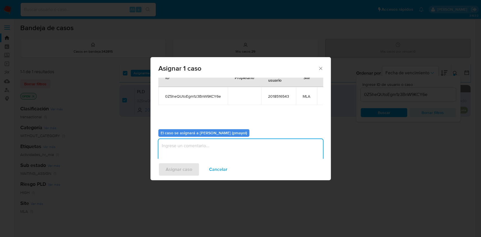
click at [226, 148] on textarea "assign-modal" at bounding box center [240, 150] width 164 height 23
type textarea "Asignación"
click at [170, 171] on span "Asignar caso" at bounding box center [179, 169] width 26 height 12
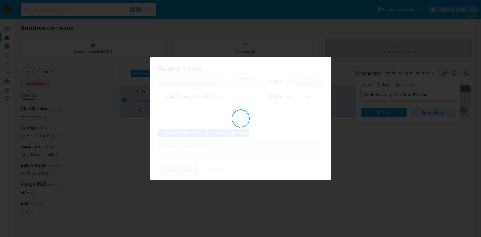
checkbox input "false"
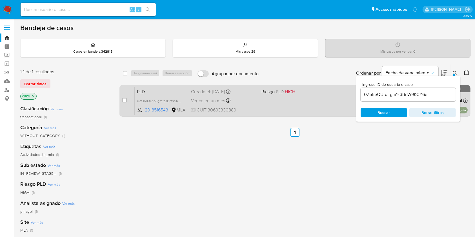
click at [287, 100] on span at bounding box center [294, 100] width 66 height 1
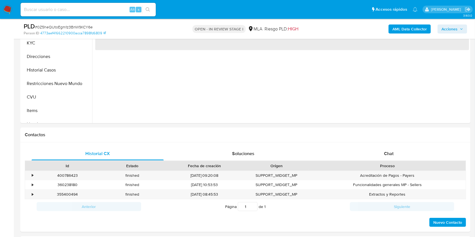
scroll to position [175, 0]
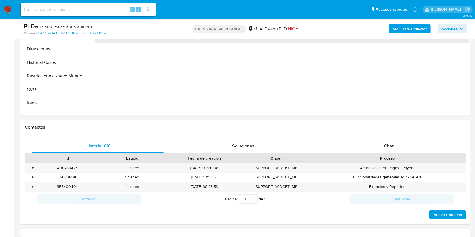
select select "10"
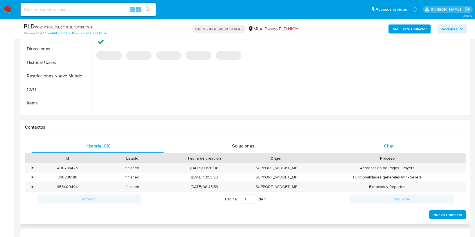
click at [382, 144] on div "Chat" at bounding box center [389, 146] width 132 height 14
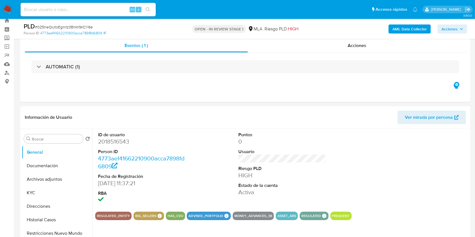
scroll to position [7, 0]
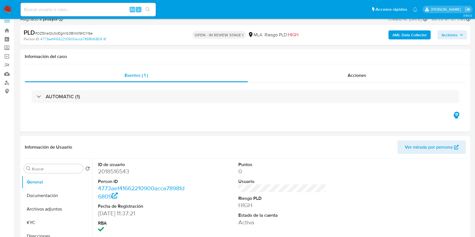
click at [90, 8] on input at bounding box center [88, 9] width 135 height 7
paste input "MptRjR000iIP39ehsfoJ1hb9"
type input "MptRjR000iIP39ehsfoJ1hb9"
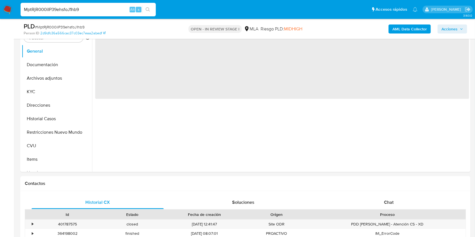
select select "10"
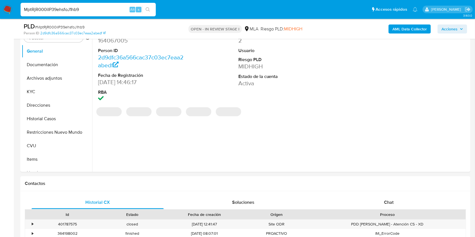
scroll to position [185, 0]
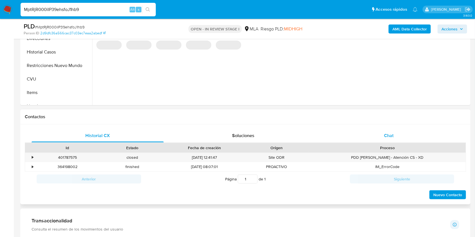
click at [380, 130] on div "Chat" at bounding box center [389, 136] width 132 height 14
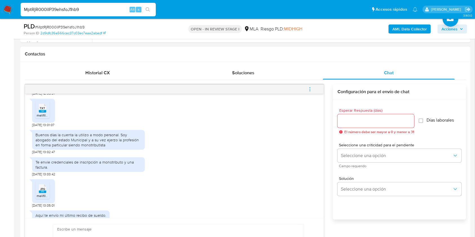
scroll to position [415, 0]
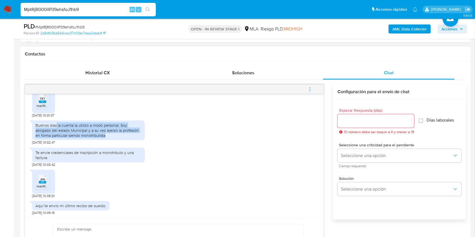
drag, startPoint x: 109, startPoint y: 148, endPoint x: 56, endPoint y: 136, distance: 54.0
click at [56, 136] on div "Buenos días la cuenta la utilizo a modo personal. Soy abogado del estado Munici…" at bounding box center [88, 130] width 106 height 15
copy div "la cuenta la utilizo a modo personal. Soy abogado del estado Municipal y a su v…"
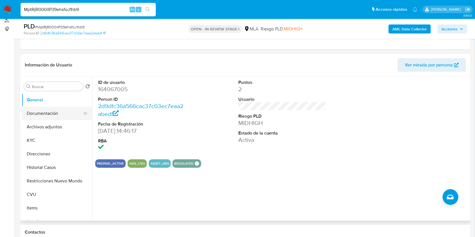
click at [58, 109] on button "Documentación" at bounding box center [55, 114] width 66 height 14
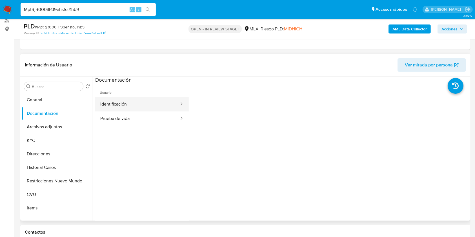
click at [149, 103] on button "Identificación" at bounding box center [137, 104] width 84 height 14
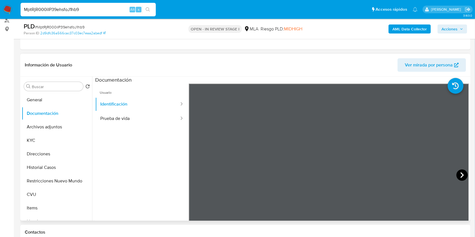
click at [461, 179] on icon at bounding box center [461, 175] width 11 height 11
click at [39, 154] on button "Direcciones" at bounding box center [55, 154] width 66 height 14
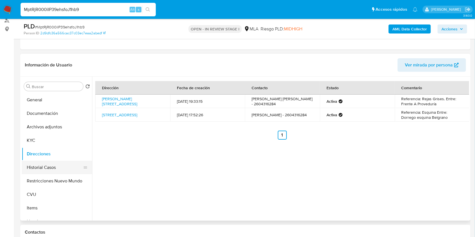
click at [56, 161] on button "Historial Casos" at bounding box center [55, 168] width 66 height 14
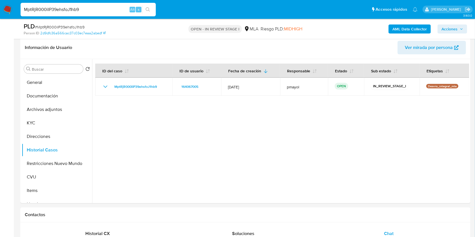
scroll to position [78, 0]
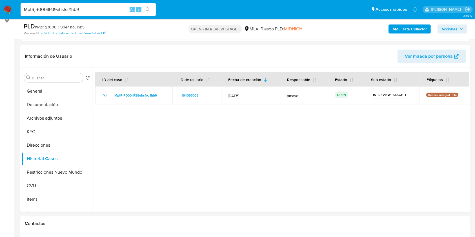
click at [71, 25] on span "# MptRjR000iIP39ehsfoJ1hb9" at bounding box center [60, 27] width 50 height 6
copy span "MptRjR000iIP39ehsfoJ1hb9"
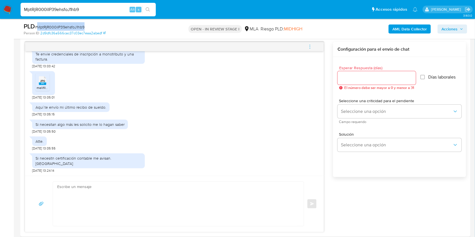
scroll to position [298, 0]
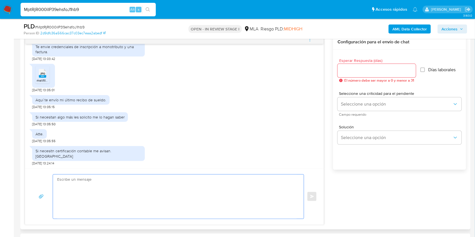
click at [179, 193] on textarea at bounding box center [176, 197] width 239 height 44
paste textarea "Hola, ¡Muchas gracias por tu respuesta! Confirmamos la recepción de la document…"
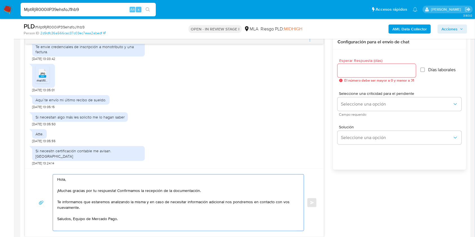
scroll to position [3, 0]
click at [74, 222] on textarea "Hola, ¡Muchas gracias por tu respuesta! Confirmamos la recepción de la document…" at bounding box center [176, 203] width 239 height 56
click at [60, 181] on textarea "Hola, ¡Muchas gracias por tu respuesta! Confirmamos la recepción de la document…" at bounding box center [176, 203] width 239 height 56
type textarea "Hola, ¡Muchas gracias por tu respuesta! Confirmamos la recepción de la document…"
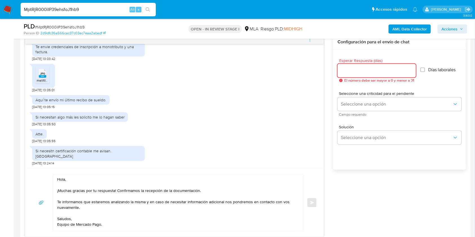
click at [364, 70] on input "Esperar Respuesta (días)" at bounding box center [376, 70] width 78 height 7
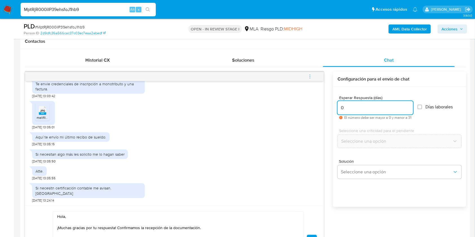
scroll to position [273, 0]
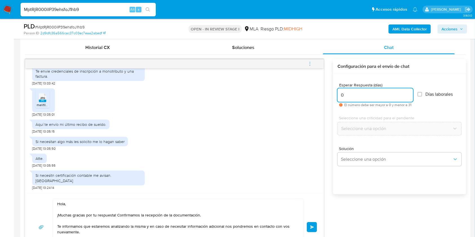
type input "0"
click at [311, 220] on div "Hola, ¡Muchas gracias por tu respuesta! Confirmamos la recepción de la document…" at bounding box center [174, 227] width 285 height 57
click at [311, 222] on button "Enviar" at bounding box center [312, 227] width 10 height 10
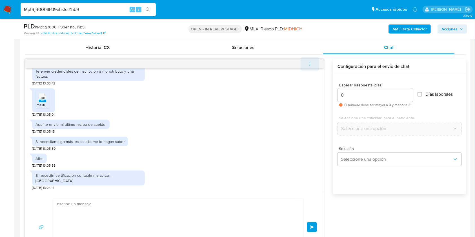
scroll to position [549, 0]
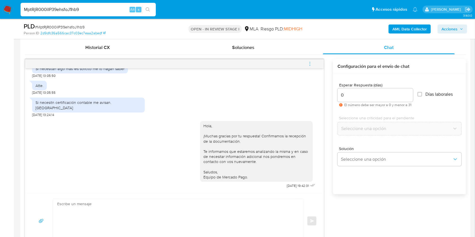
click at [312, 63] on icon "menu-action" at bounding box center [309, 63] width 5 height 5
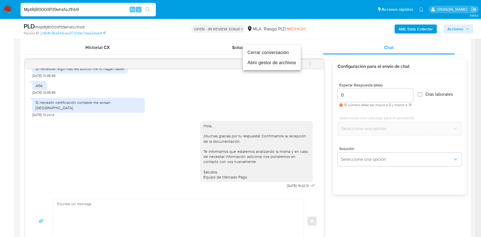
click at [270, 51] on li "Cerrar conversación" at bounding box center [272, 53] width 58 height 10
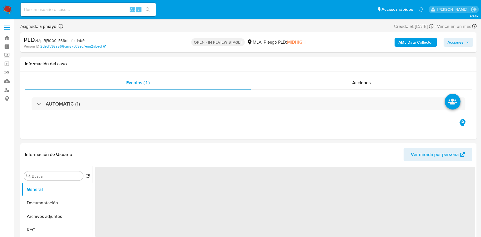
select select "10"
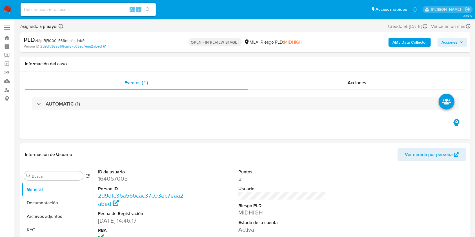
click at [5, 12] on img at bounding box center [8, 10] width 10 height 10
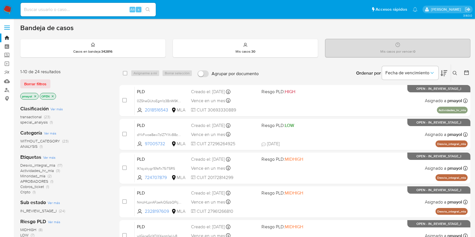
click at [453, 72] on icon at bounding box center [455, 73] width 5 height 5
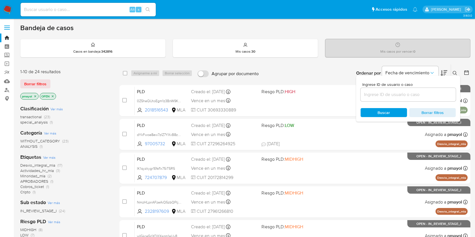
click at [417, 95] on input at bounding box center [408, 94] width 95 height 7
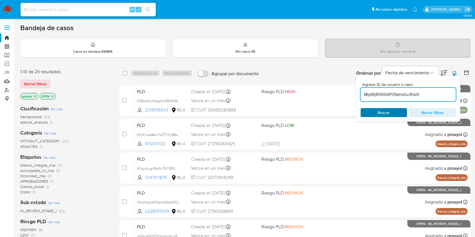
type input "MptRjR000iIP39ehsfoJ1hb9"
click at [377, 114] on span "Buscar" at bounding box center [383, 113] width 39 height 8
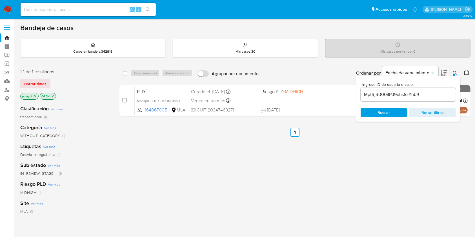
click at [123, 72] on input "checkbox" at bounding box center [125, 73] width 5 height 5
checkbox input "true"
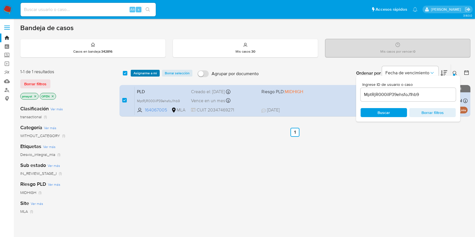
click at [143, 73] on span "Asignarme a mí" at bounding box center [145, 73] width 23 height 6
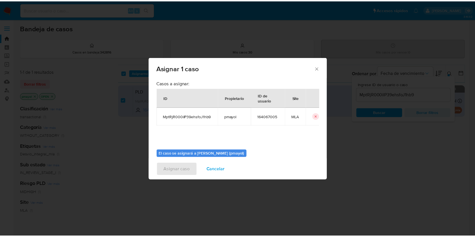
scroll to position [29, 0]
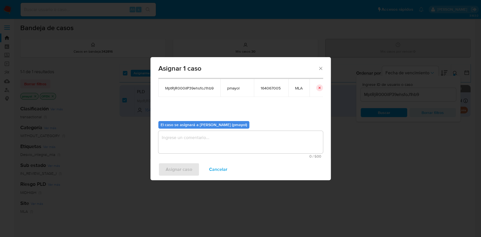
click at [266, 157] on span "0 / 500" at bounding box center [240, 157] width 161 height 4
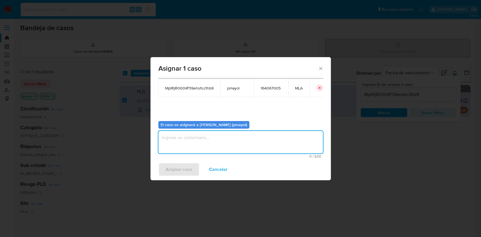
click at [257, 137] on textarea "assign-modal" at bounding box center [240, 142] width 164 height 23
type textarea "Asignación"
click at [175, 167] on span "Asignar caso" at bounding box center [179, 169] width 26 height 12
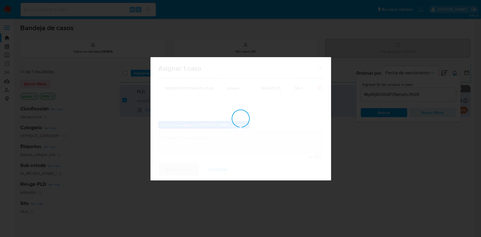
checkbox input "false"
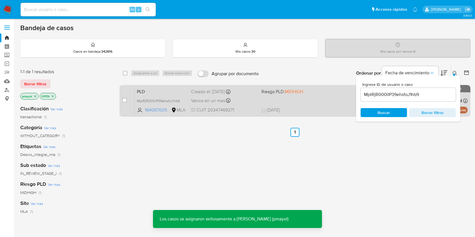
click at [257, 97] on div "PLD MptRjR000iIP39ehsfoJ1hb9 164067005 MLA Riesgo PLD: MIDHIGH Creado el: 12/09…" at bounding box center [301, 100] width 333 height 28
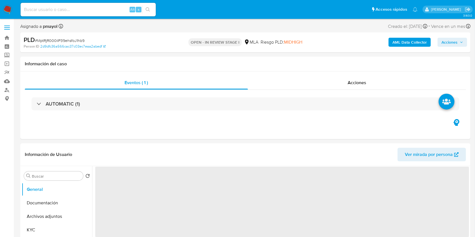
select select "10"
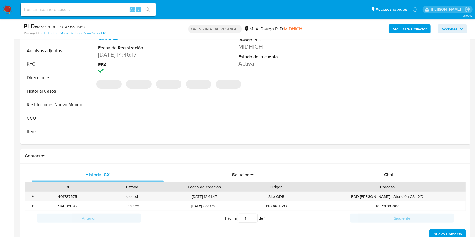
scroll to position [182, 0]
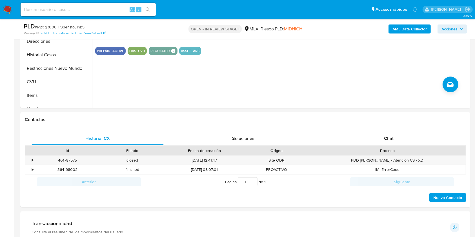
drag, startPoint x: 471, startPoint y: 84, endPoint x: 473, endPoint y: 63, distance: 21.2
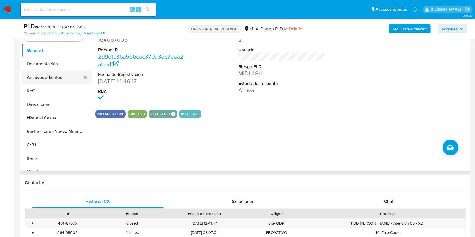
click at [54, 79] on button "Archivos adjuntos" at bounding box center [55, 78] width 66 height 14
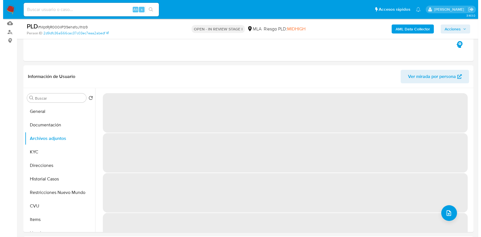
scroll to position [79, 0]
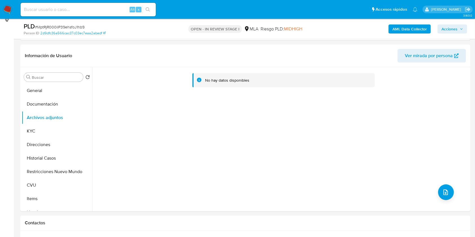
click at [410, 28] on b "AML Data Collector" at bounding box center [409, 29] width 34 height 9
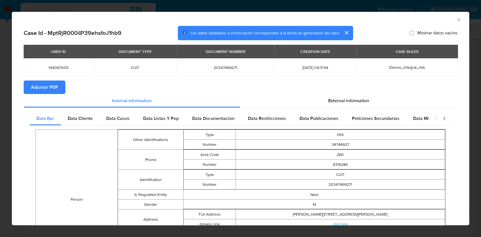
click at [59, 85] on button "Adjuntar PDF" at bounding box center [45, 88] width 42 height 14
click at [456, 18] on icon "Cerrar ventana" at bounding box center [459, 20] width 6 height 6
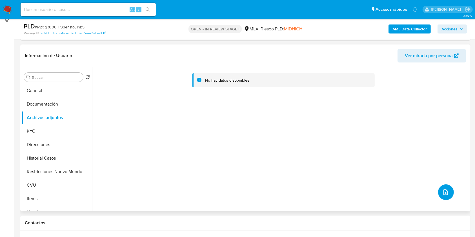
click at [442, 189] on icon "upload-file" at bounding box center [445, 192] width 7 height 7
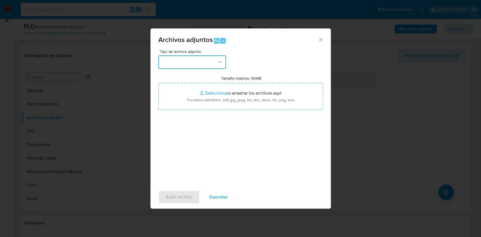
click at [216, 60] on button "button" at bounding box center [192, 62] width 68 height 14
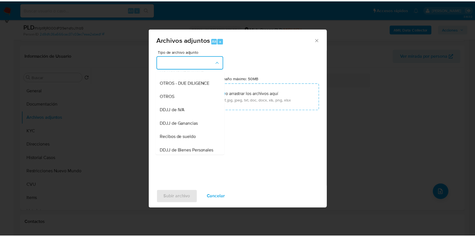
scroll to position [88, 0]
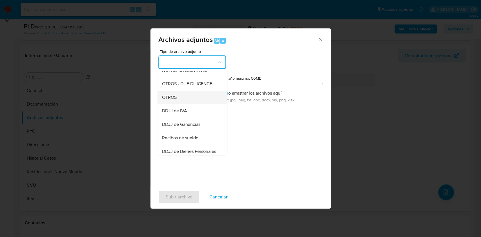
click at [195, 98] on div "OTROS" at bounding box center [190, 98] width 57 height 14
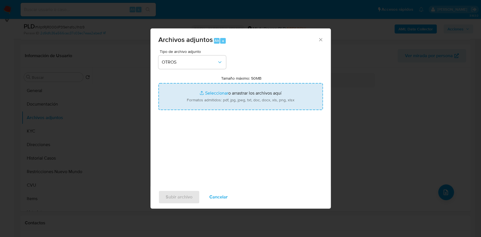
click at [226, 97] on input "Tamaño máximo: 50MB Seleccionar archivos" at bounding box center [240, 96] width 164 height 27
type input "C:\fakepath\Caselog MptRjR000iIP39ehsfoJ1hb9.docx"
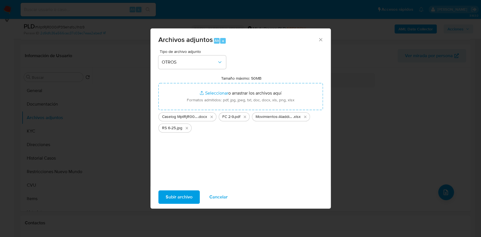
click at [186, 197] on span "Subir archivo" at bounding box center [179, 197] width 27 height 12
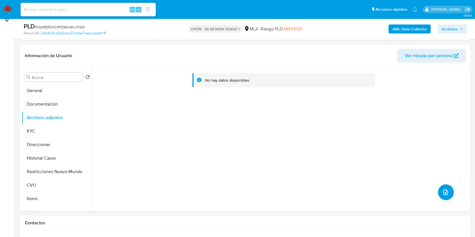
click at [50, 103] on button "Documentación" at bounding box center [57, 104] width 70 height 14
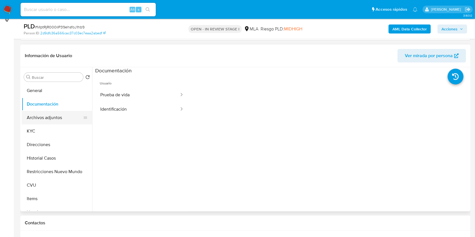
click at [51, 119] on button "Archivos adjuntos" at bounding box center [55, 118] width 66 height 14
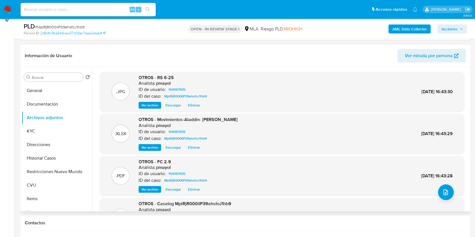
scroll to position [47, 0]
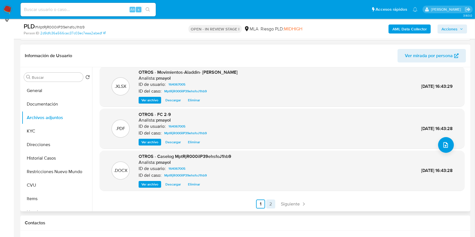
click at [266, 204] on link "2" at bounding box center [270, 204] width 9 height 9
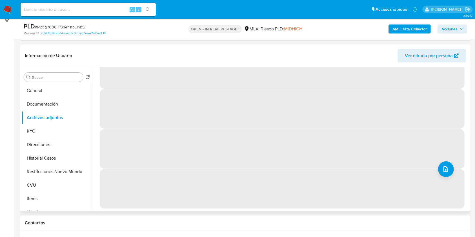
scroll to position [0, 0]
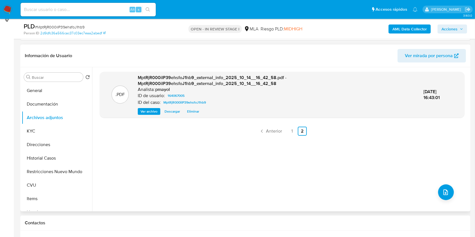
click at [455, 30] on span "Acciones" at bounding box center [449, 29] width 16 height 9
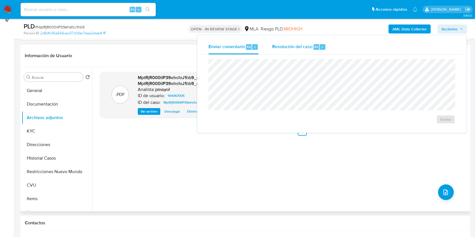
click at [299, 46] on span "Resolución del caso" at bounding box center [292, 46] width 40 height 6
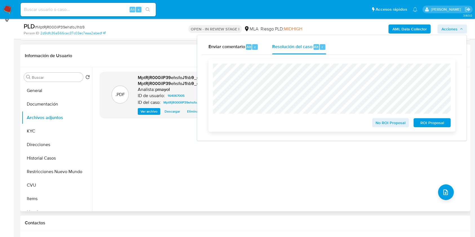
click at [383, 122] on span "No ROI Proposal" at bounding box center [390, 123] width 29 height 8
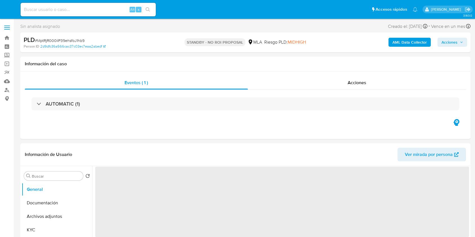
select select "10"
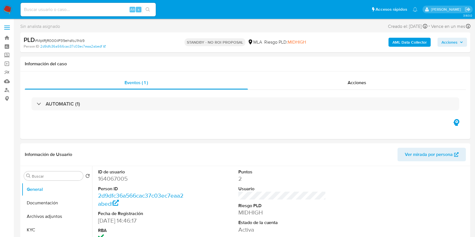
click at [86, 9] on input at bounding box center [88, 9] width 135 height 7
paste input "PC1ZTcIZxAXH7G32ADYvwvee"
type input "PC1ZTcIZxAXH7G32ADYvwvee"
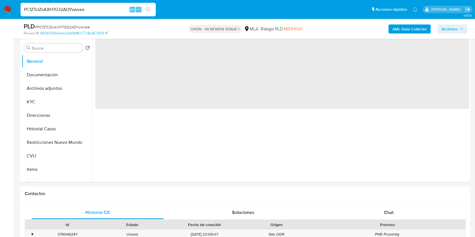
select select "10"
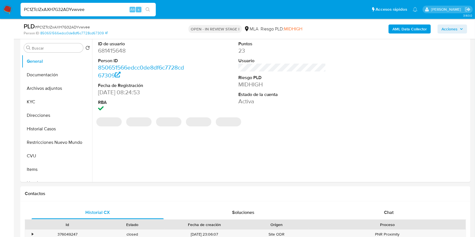
scroll to position [144, 0]
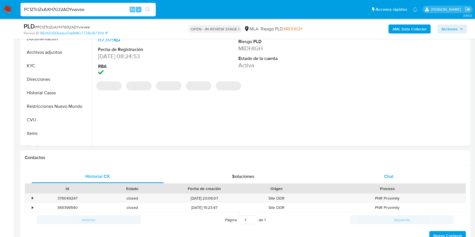
click at [366, 171] on div "Chat" at bounding box center [389, 177] width 132 height 14
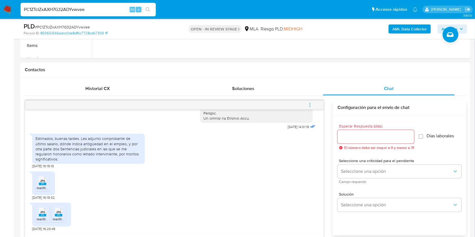
scroll to position [233, 0]
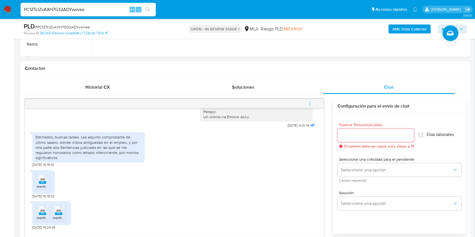
click at [44, 184] on span "melifile4403415506477788350.jpg" at bounding box center [63, 186] width 52 height 5
click at [44, 213] on rect at bounding box center [42, 214] width 7 height 3
click at [54, 213] on div "JPG JPG" at bounding box center [59, 210] width 12 height 11
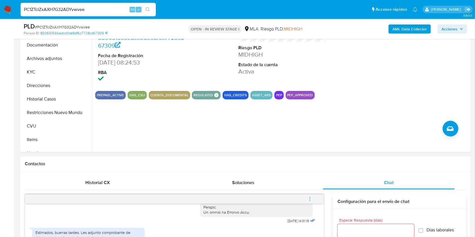
scroll to position [129, 0]
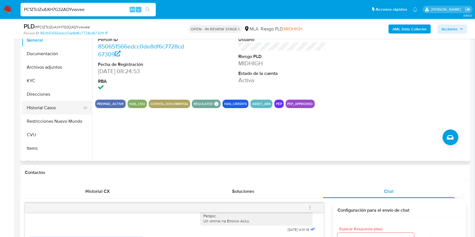
click at [57, 112] on button "Historial Casos" at bounding box center [55, 108] width 66 height 14
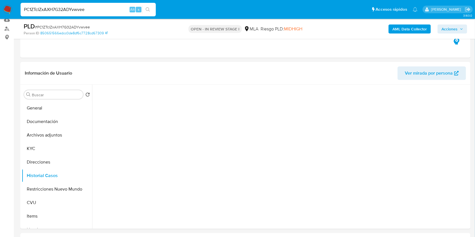
scroll to position [54, 0]
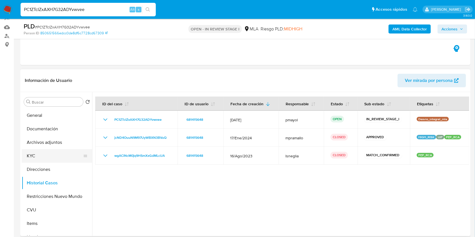
click at [34, 156] on button "KYC" at bounding box center [55, 156] width 66 height 14
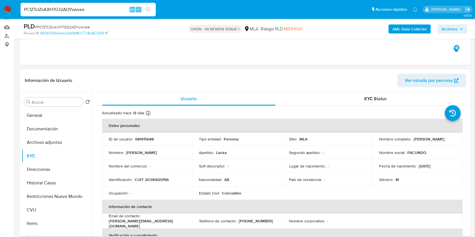
click at [144, 139] on p "681415648" at bounding box center [144, 139] width 19 height 5
copy p "681415648"
